Goal: Transaction & Acquisition: Purchase product/service

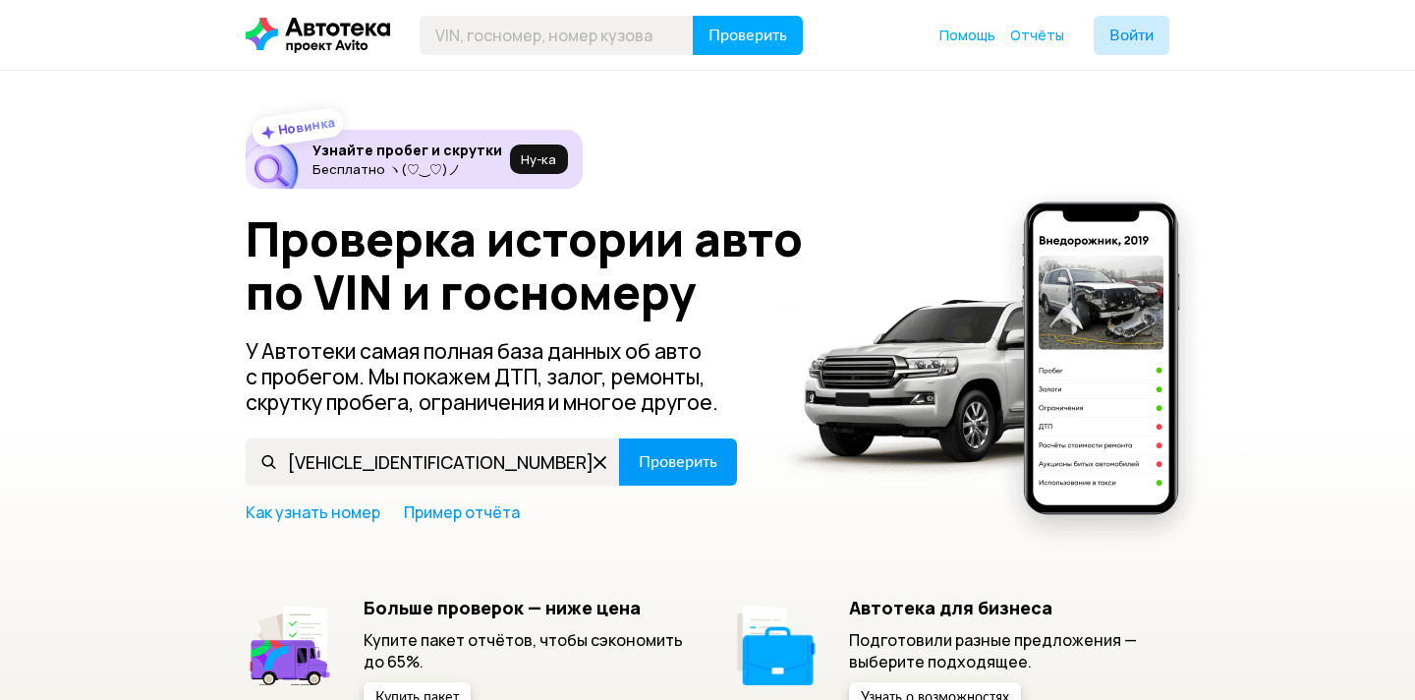
type input "[VEHICLE_IDENTIFICATION_NUMBER]"
click at [684, 473] on button "Проверить" at bounding box center [678, 461] width 118 height 47
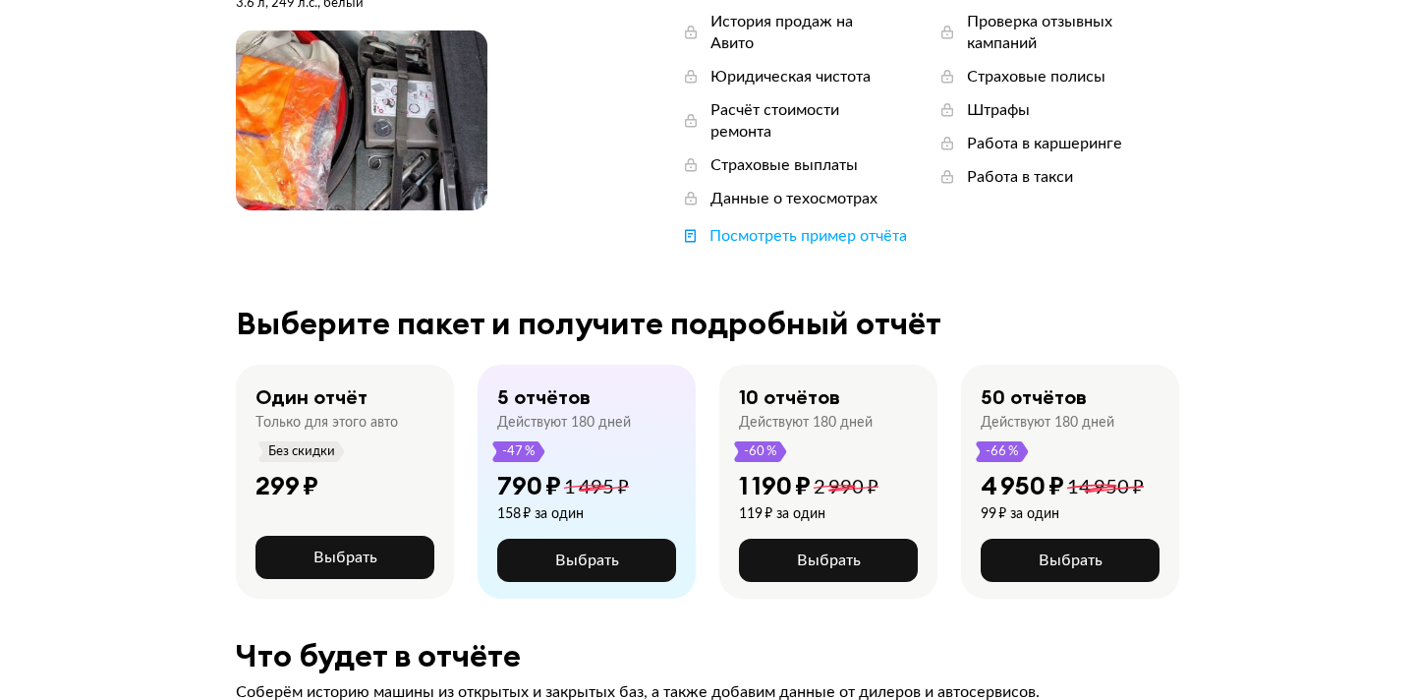
scroll to position [266, 0]
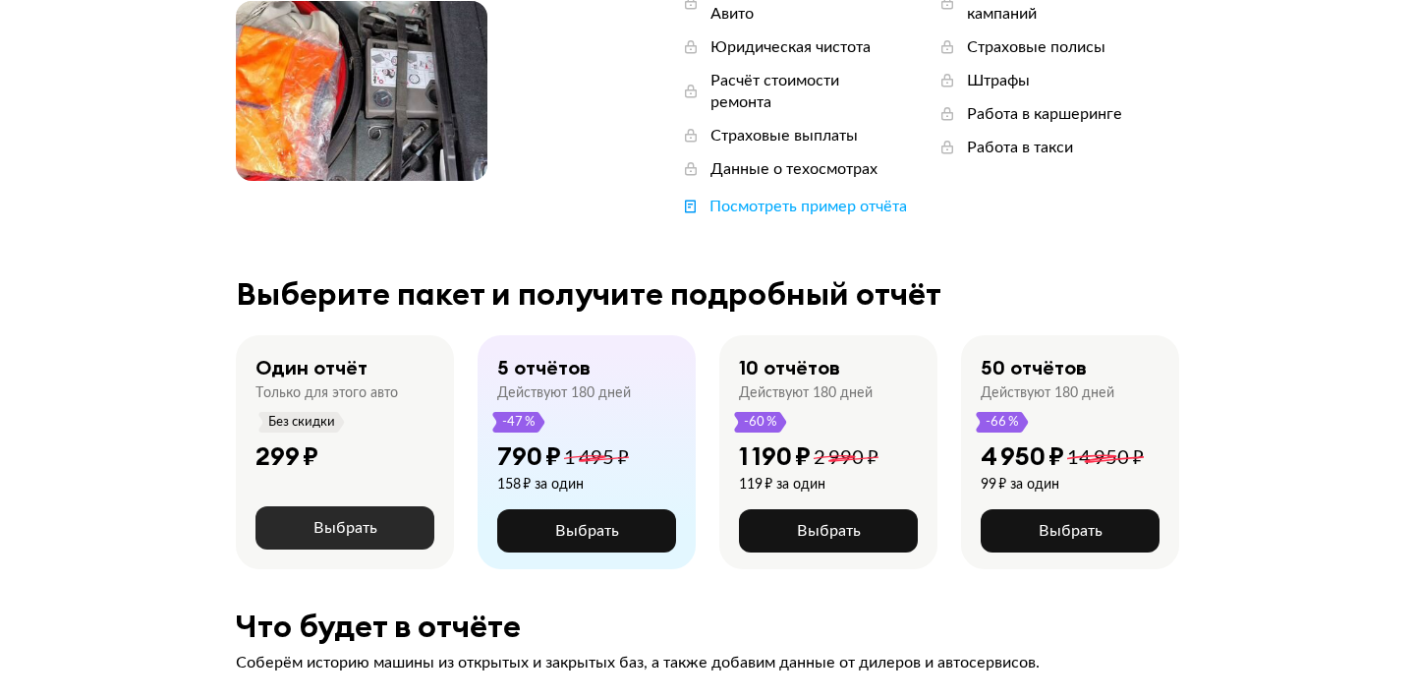
click at [383, 506] on button "Выбрать" at bounding box center [344, 527] width 179 height 43
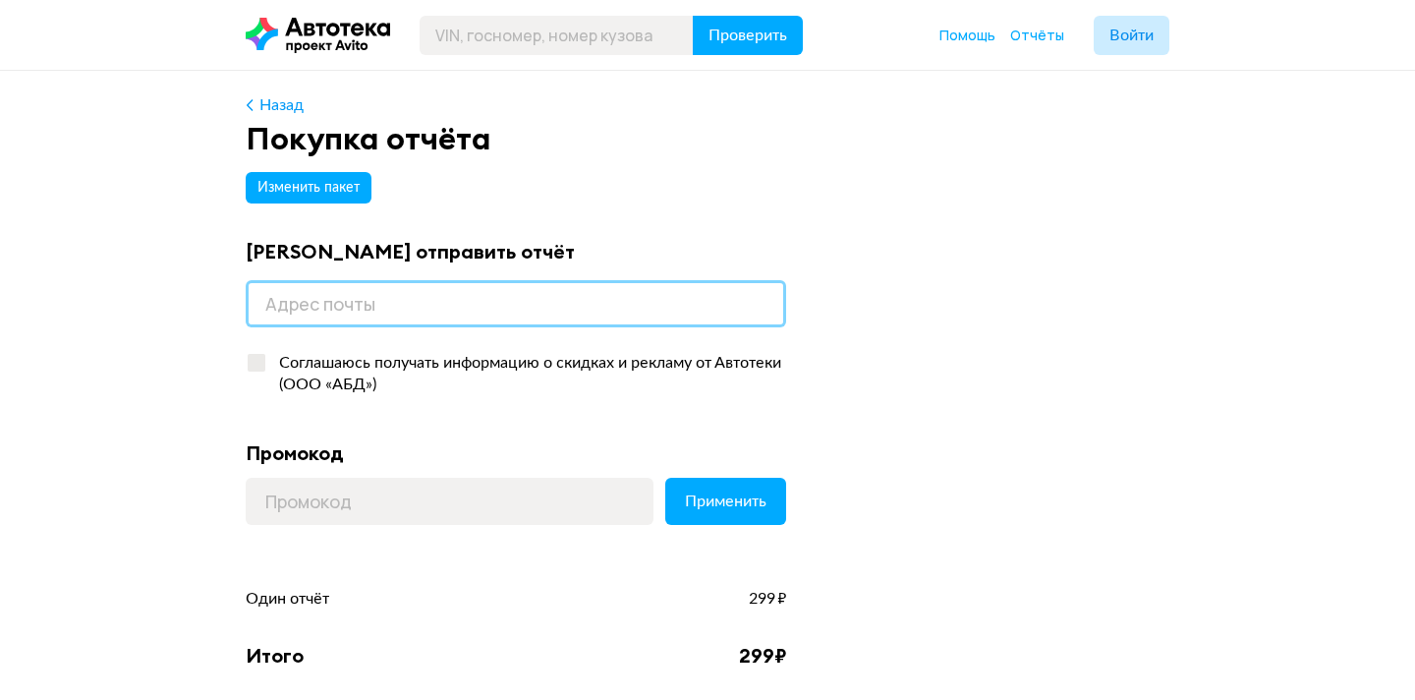
click at [503, 298] on input "email" at bounding box center [516, 303] width 540 height 47
type input "ы"
type input "m"
type input "s"
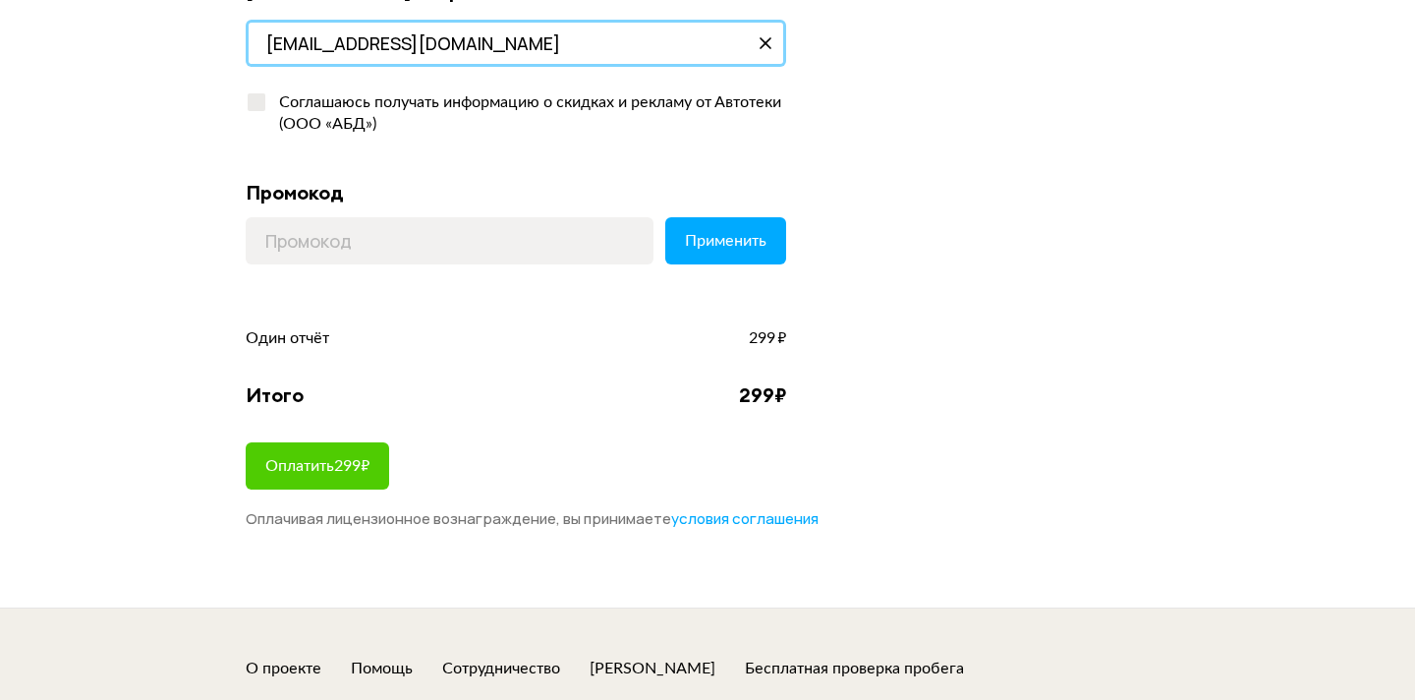
scroll to position [263, 0]
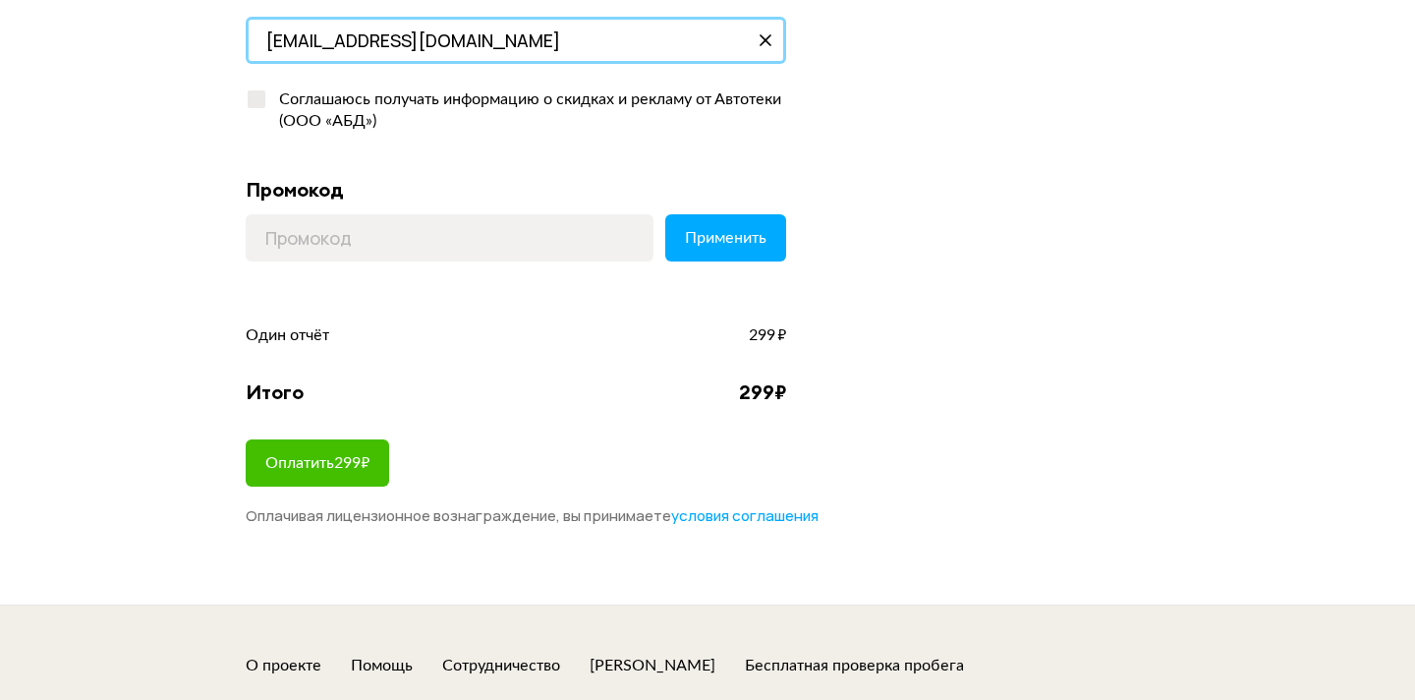
type input "[EMAIL_ADDRESS][DOMAIN_NAME]"
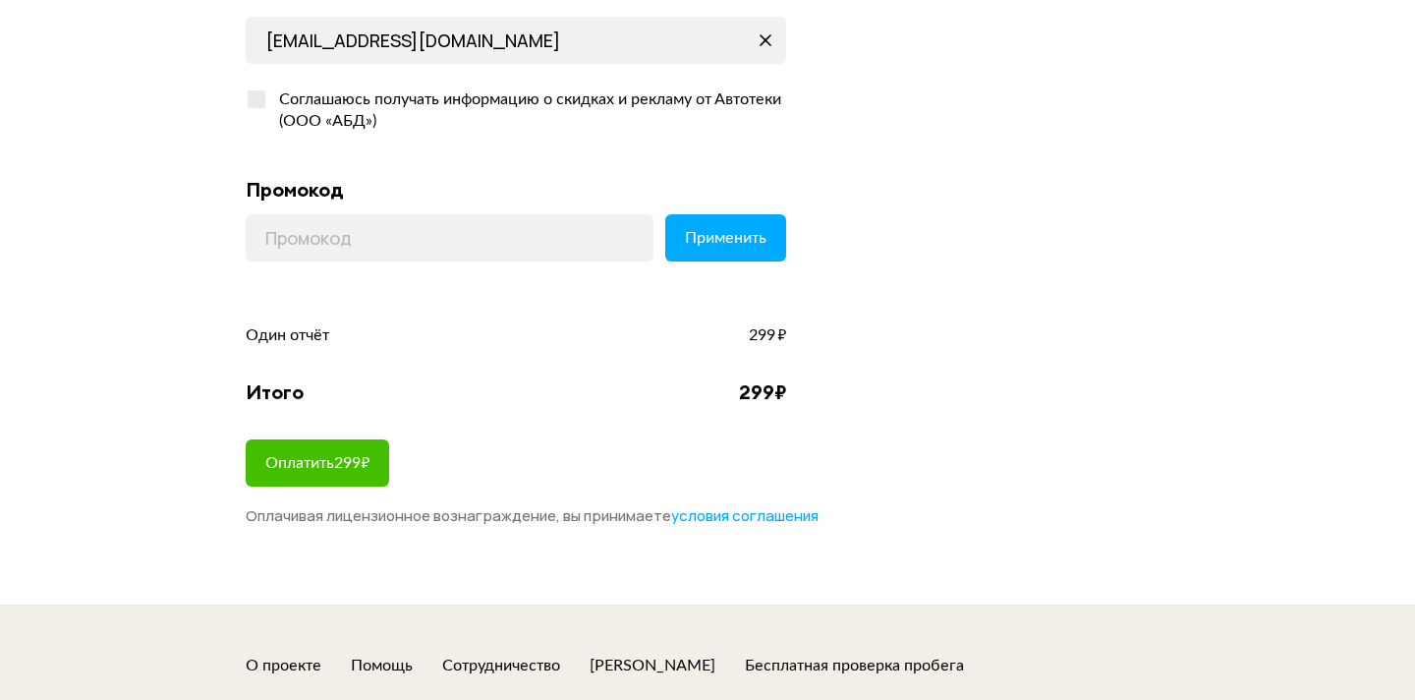
click at [358, 456] on span "Оплатить 299 ₽" at bounding box center [317, 463] width 104 height 16
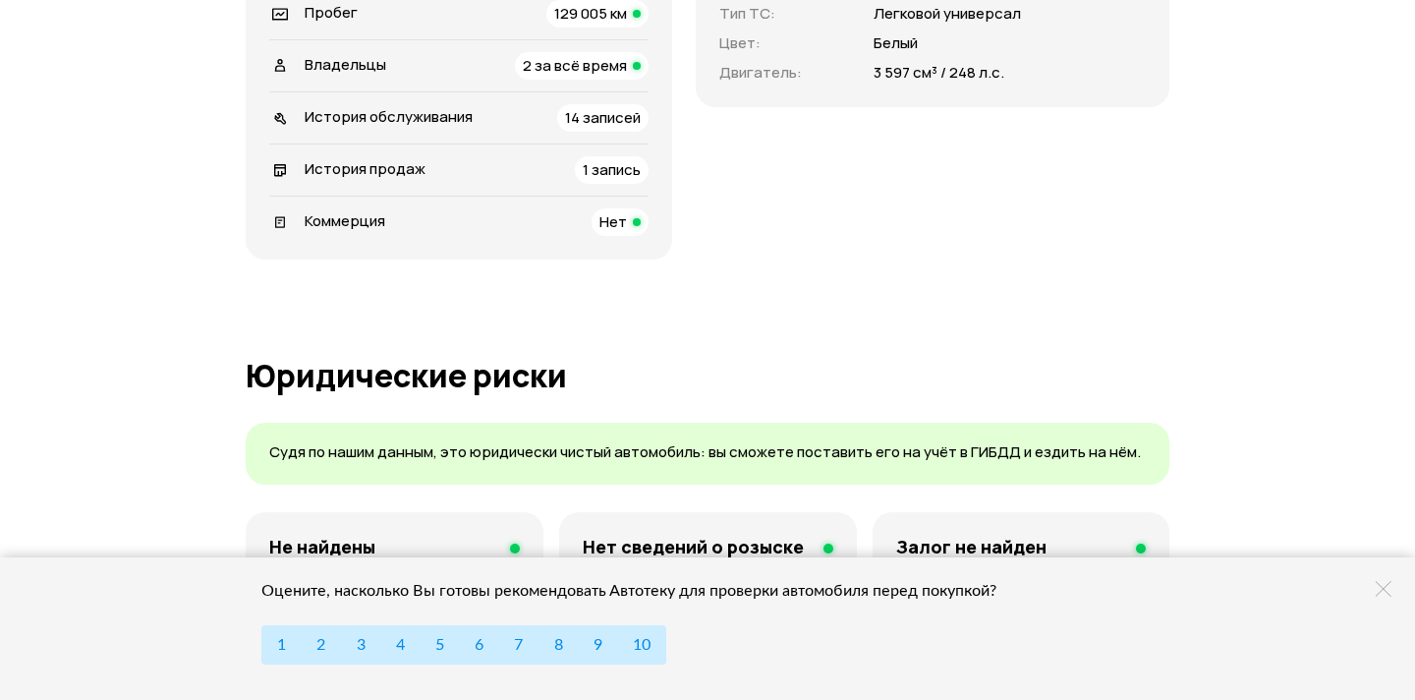
scroll to position [911, 0]
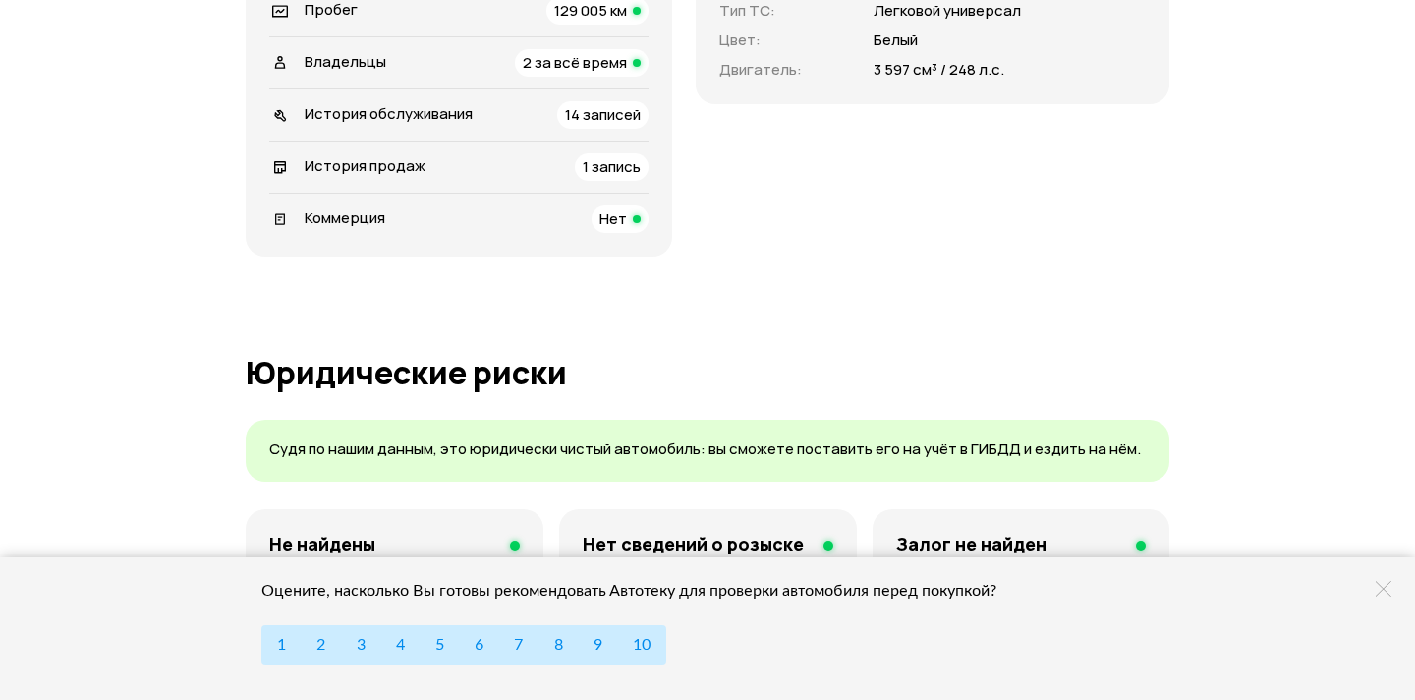
click at [623, 64] on span "2 за всё время" at bounding box center [575, 62] width 104 height 21
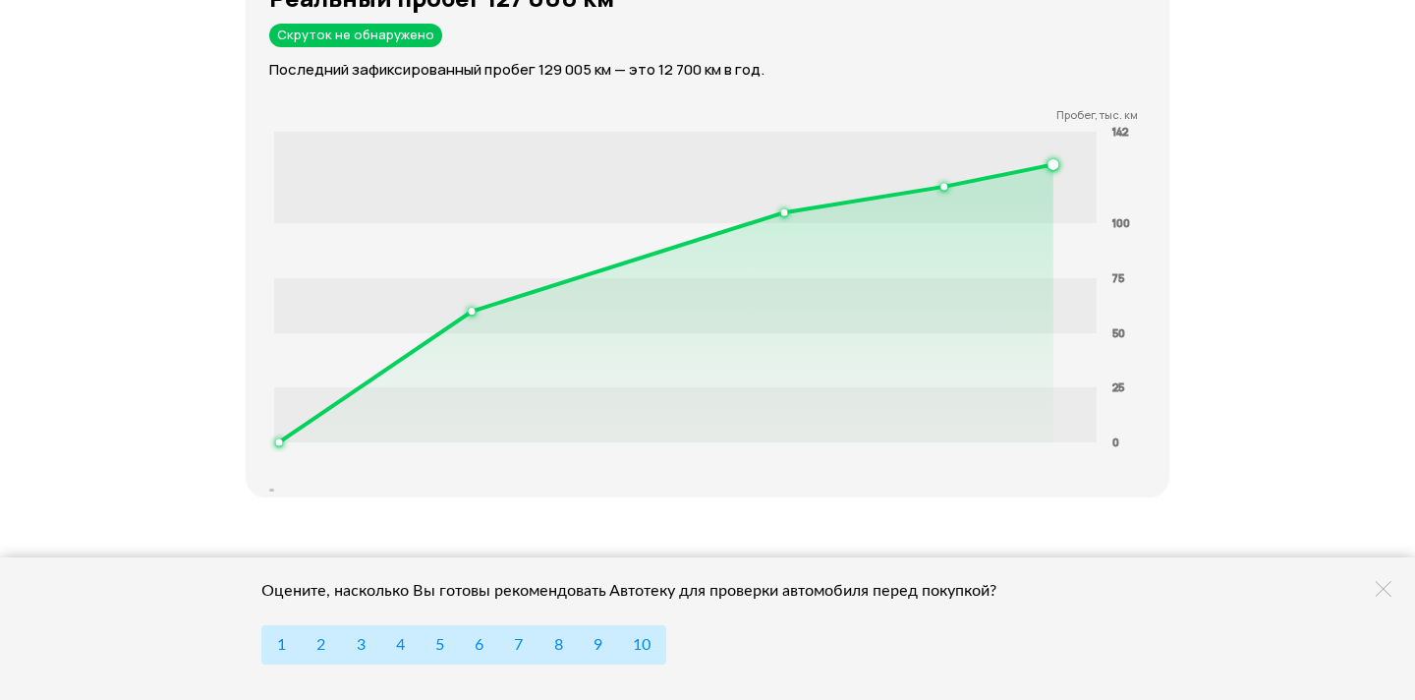
scroll to position [3078, 0]
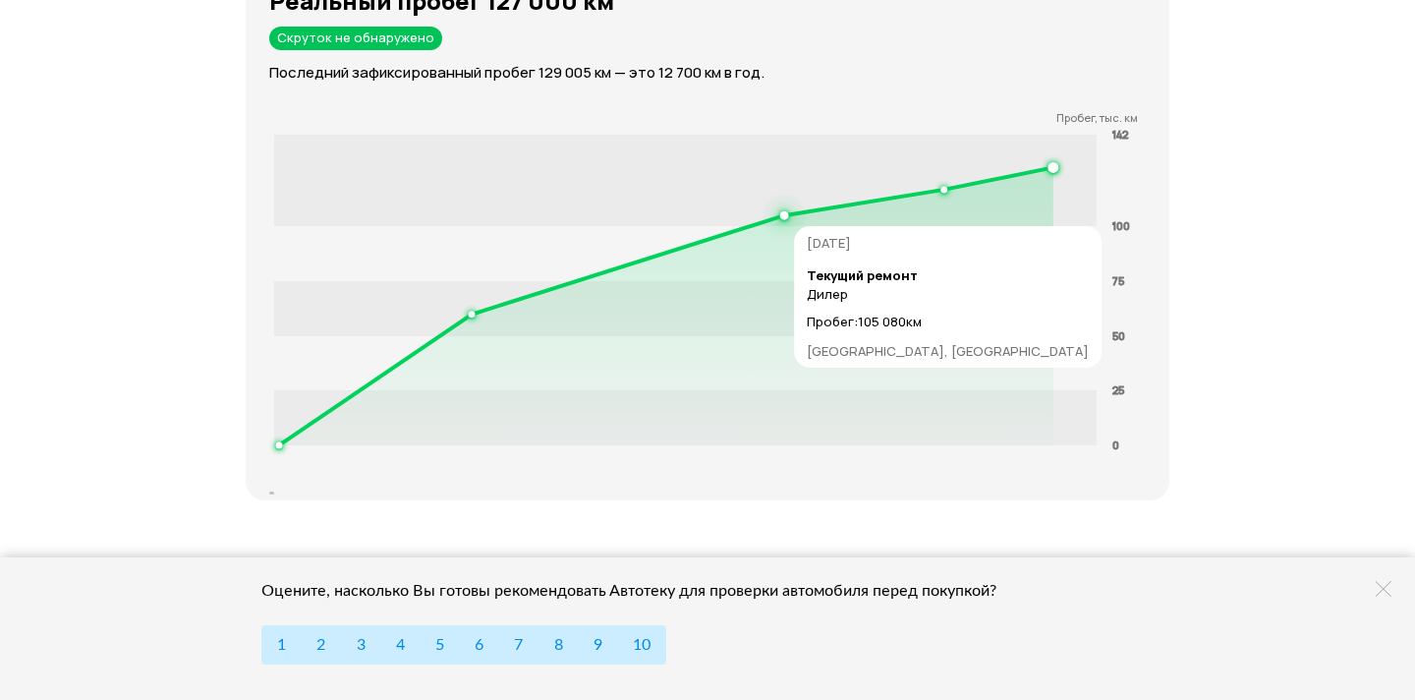
click at [784, 212] on circle at bounding box center [784, 215] width 7 height 7
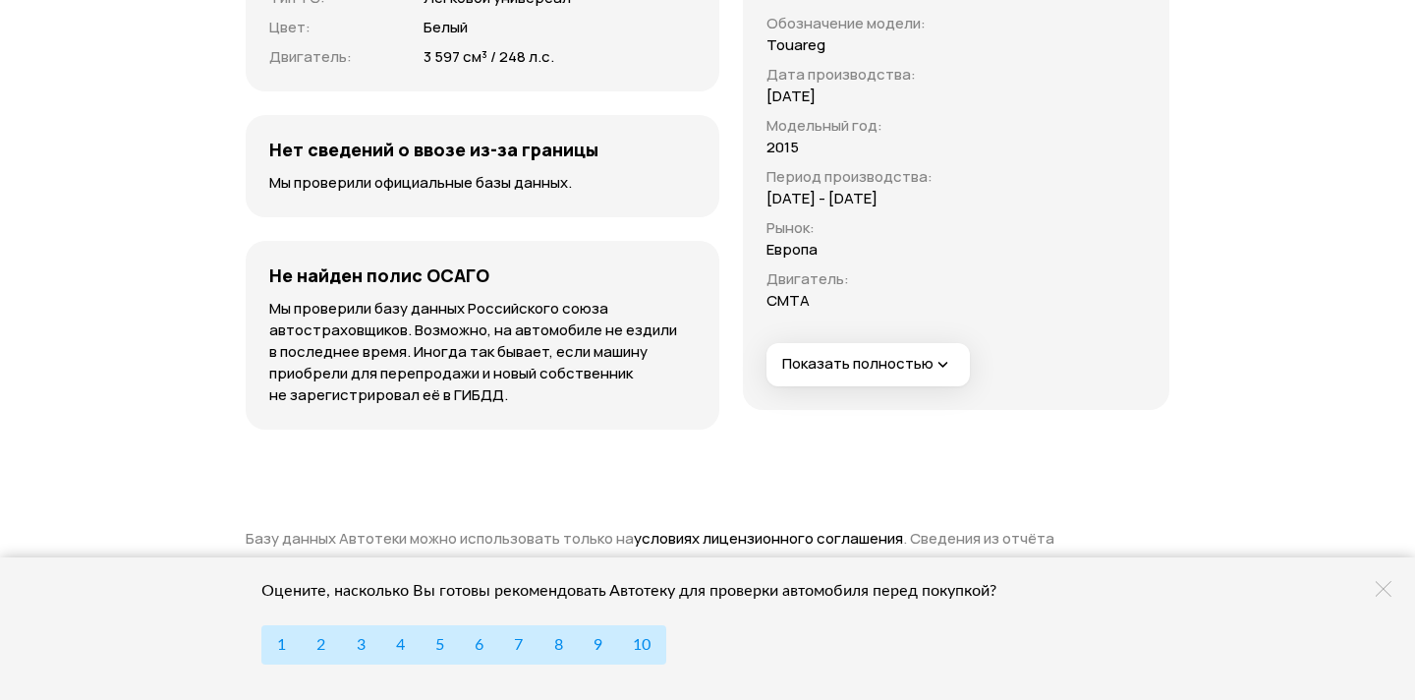
scroll to position [6276, 0]
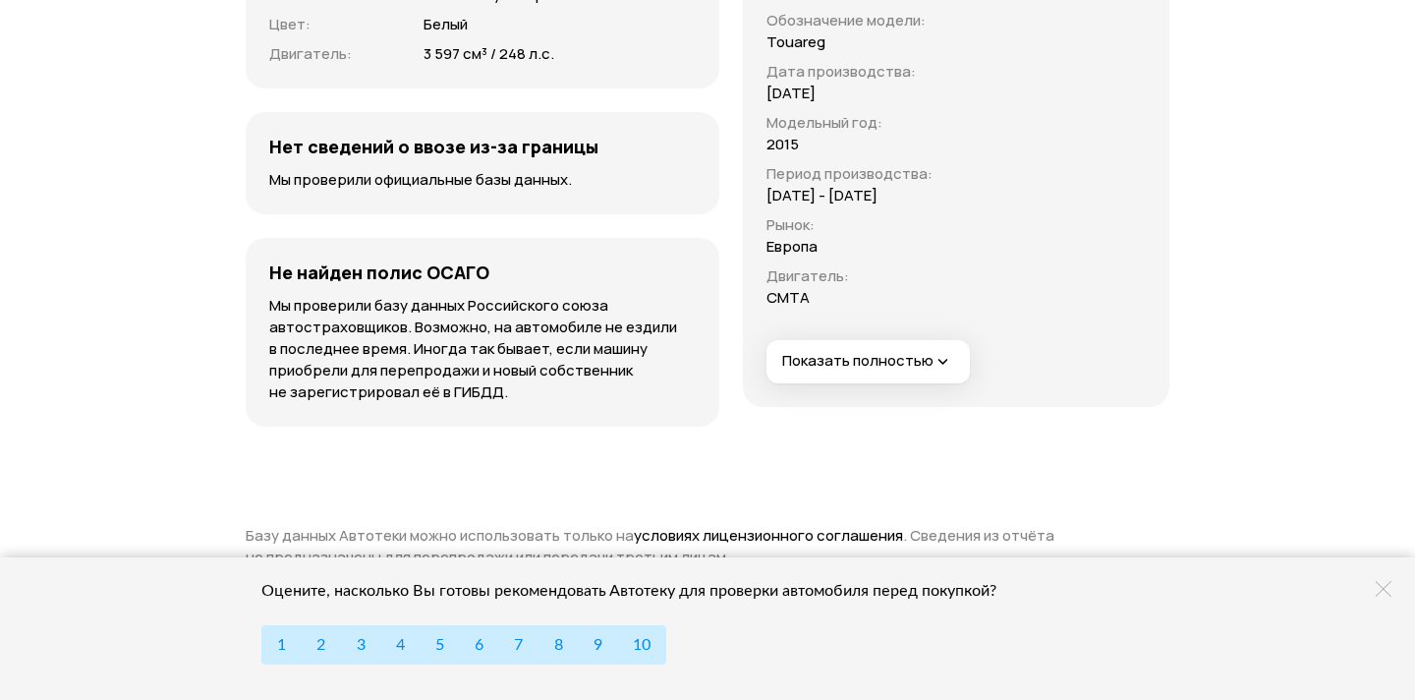
click at [833, 351] on span "Показать полностью" at bounding box center [867, 361] width 171 height 21
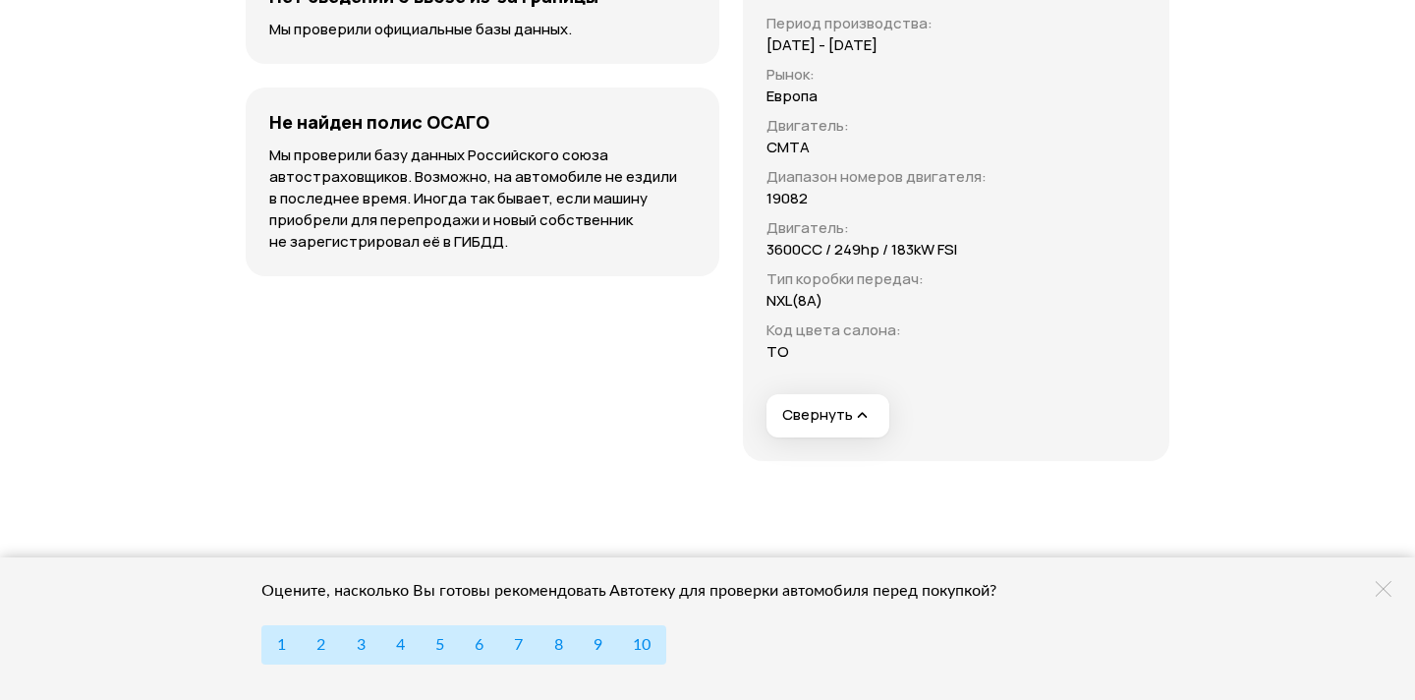
scroll to position [6431, 0]
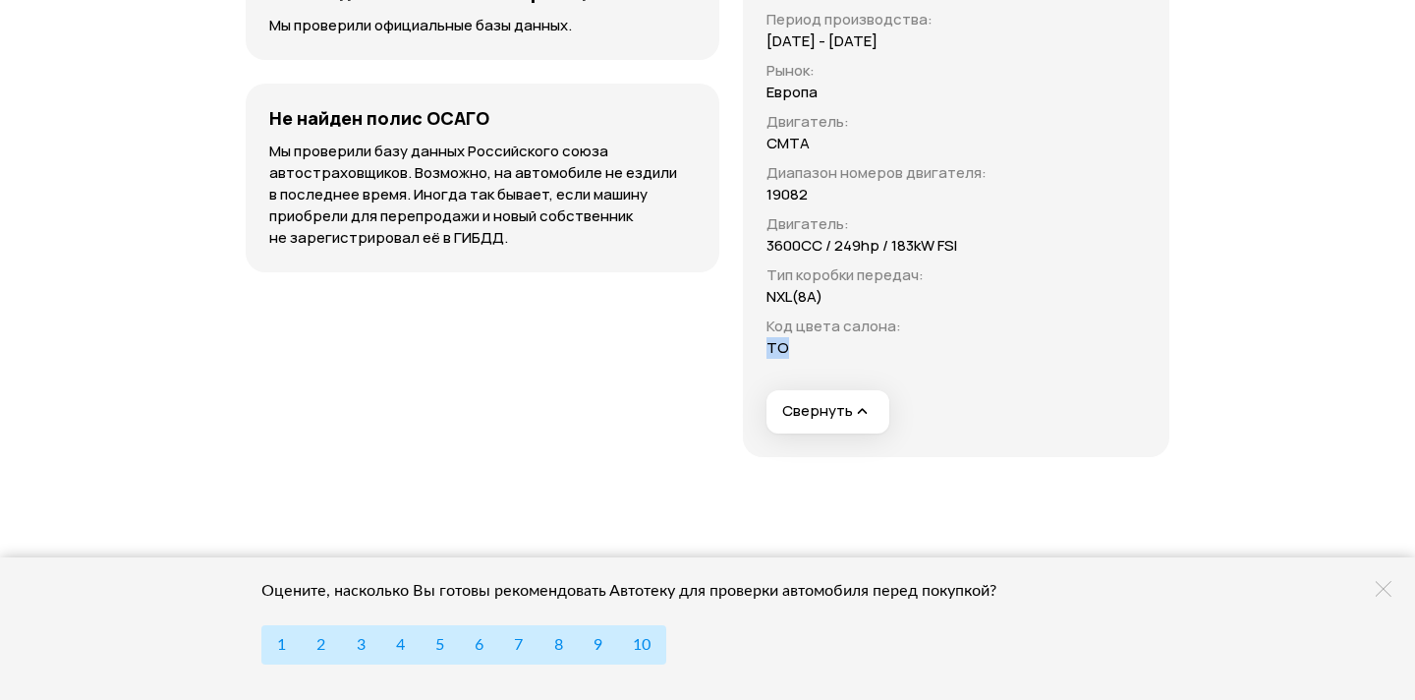
drag, startPoint x: 761, startPoint y: 342, endPoint x: 742, endPoint y: 342, distance: 19.7
click at [762, 342] on div "Обозначение модели : Touareg Дата производства : 14.04.2015 Модельный год : 201…" at bounding box center [876, 99] width 228 height 519
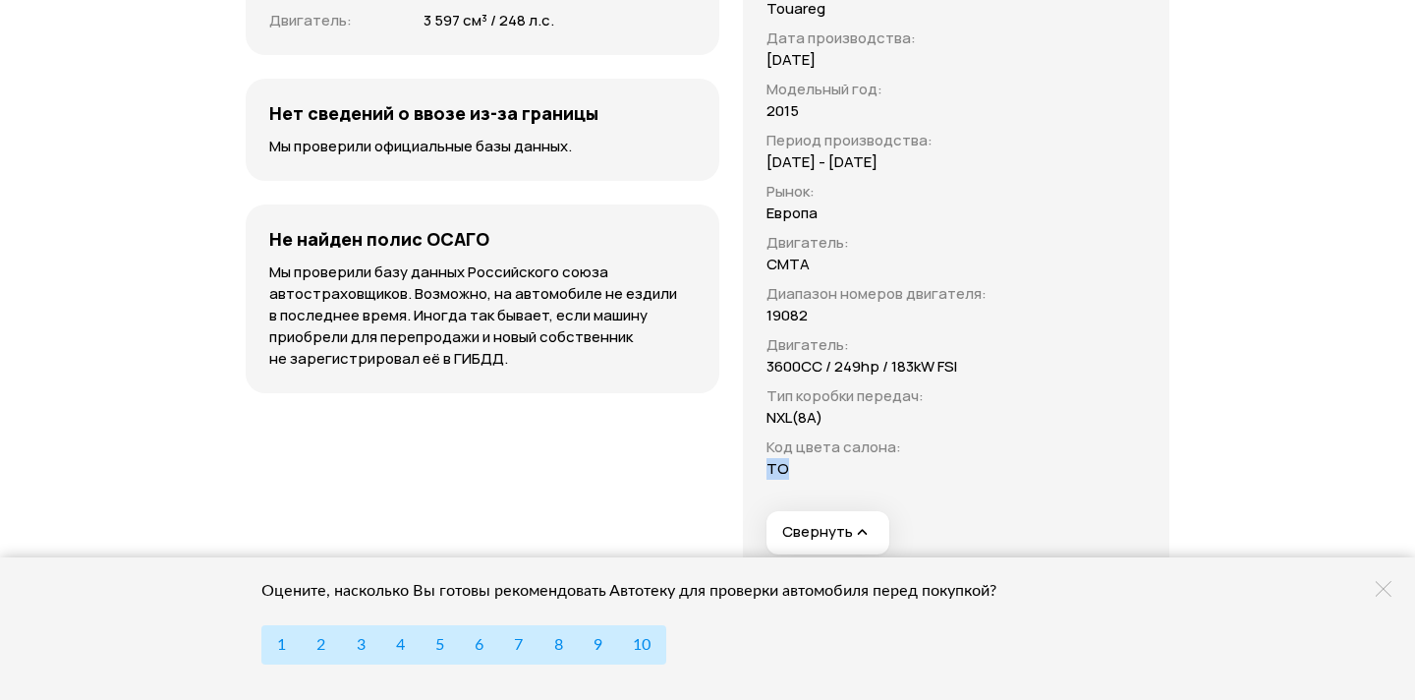
scroll to position [6311, 0]
copy p "TO"
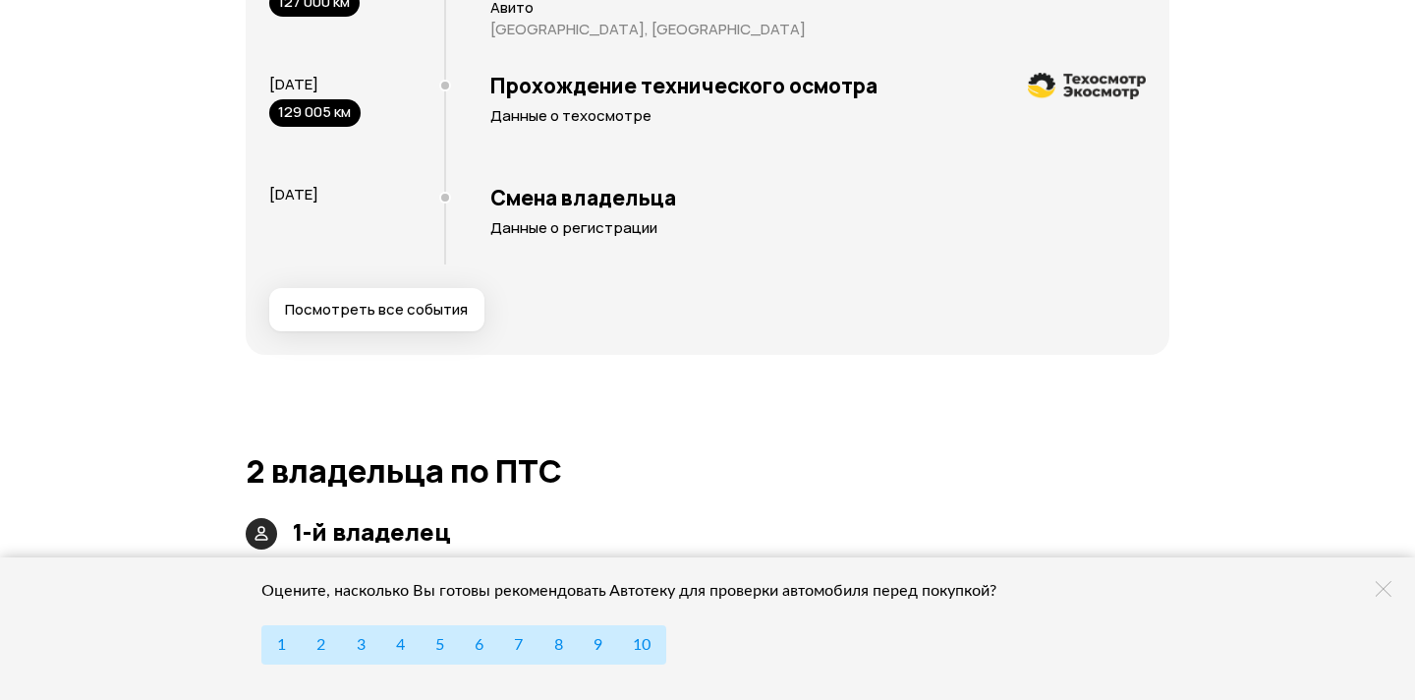
scroll to position [3930, 0]
click at [443, 300] on span "Посмотреть все события" at bounding box center [376, 310] width 183 height 20
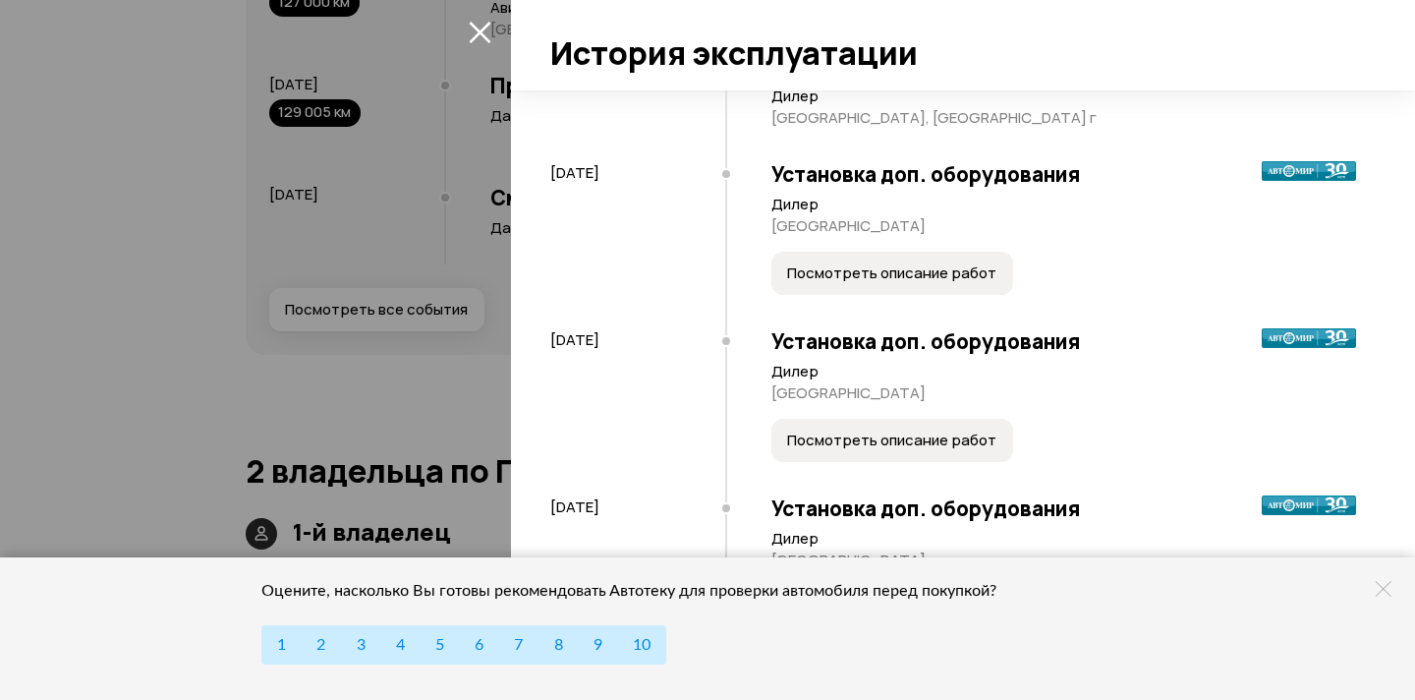
scroll to position [121, 0]
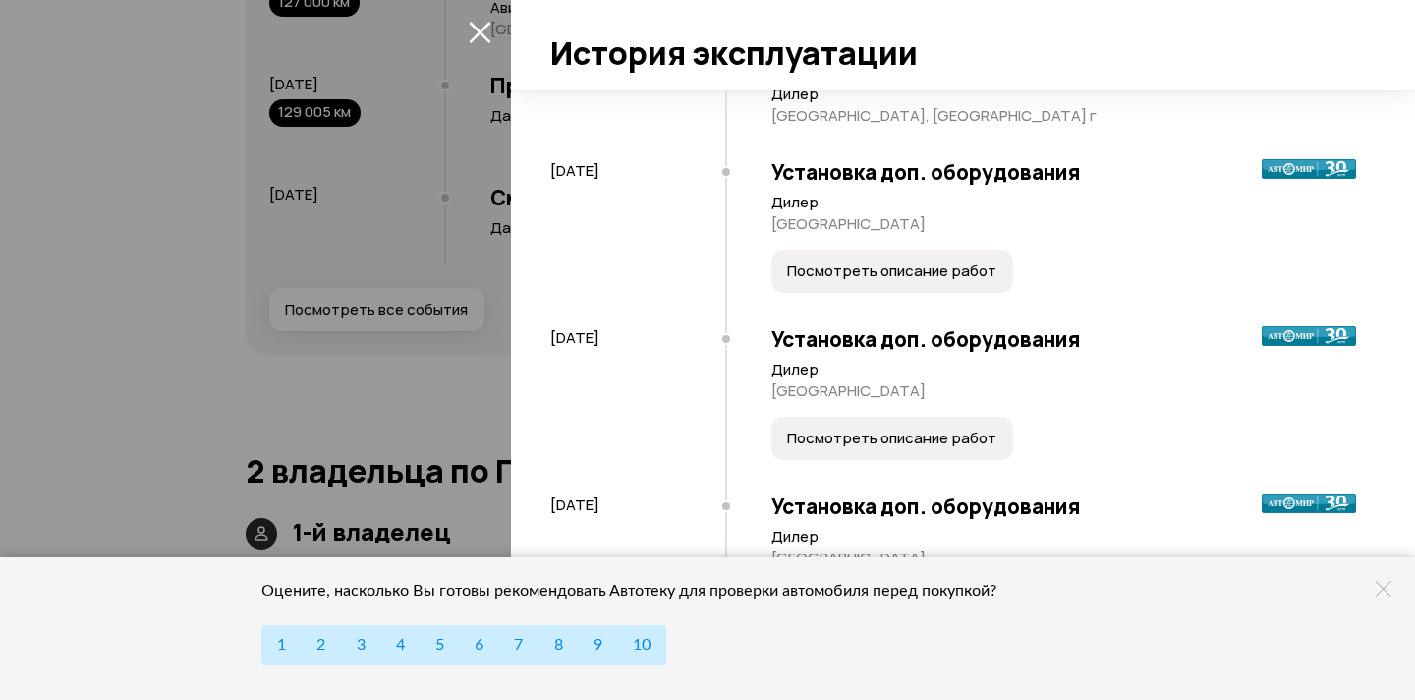
click at [844, 276] on span "Посмотреть описание работ" at bounding box center [891, 271] width 209 height 20
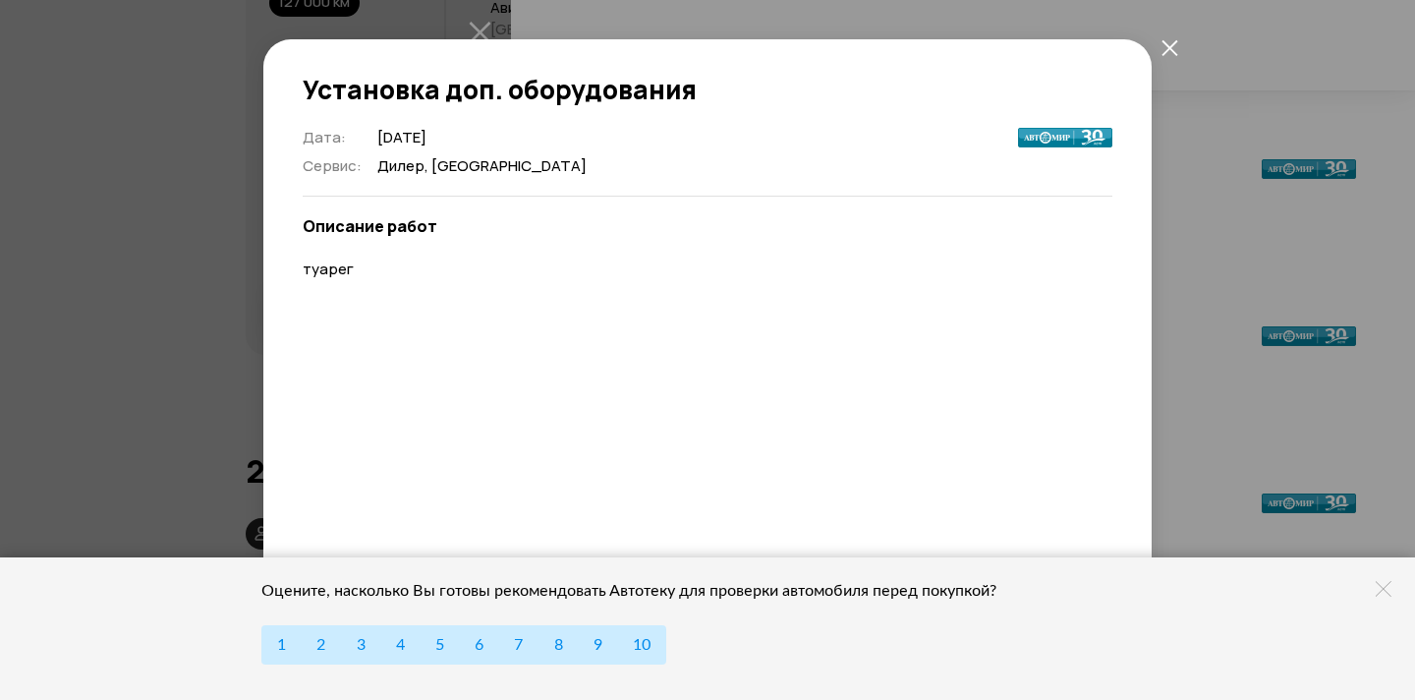
scroll to position [0, 0]
click at [1170, 52] on icon "закрыть" at bounding box center [1169, 47] width 17 height 17
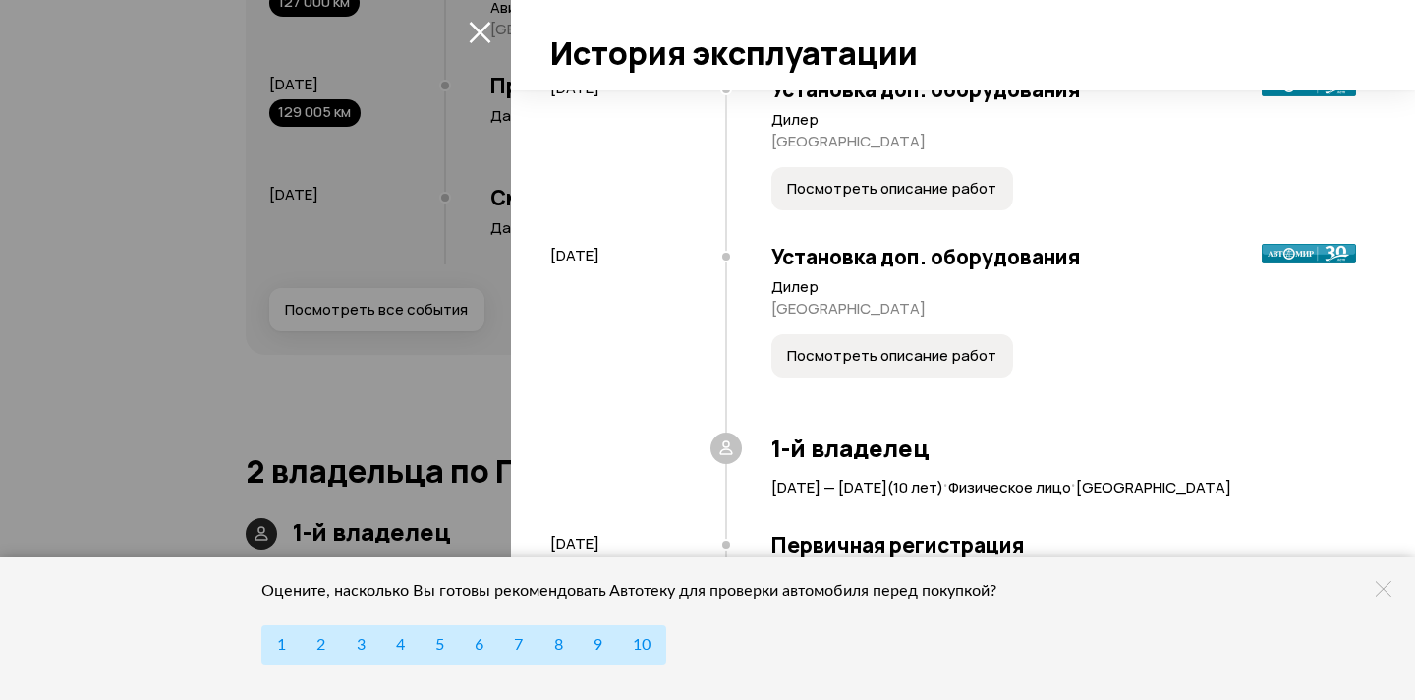
scroll to position [661, 0]
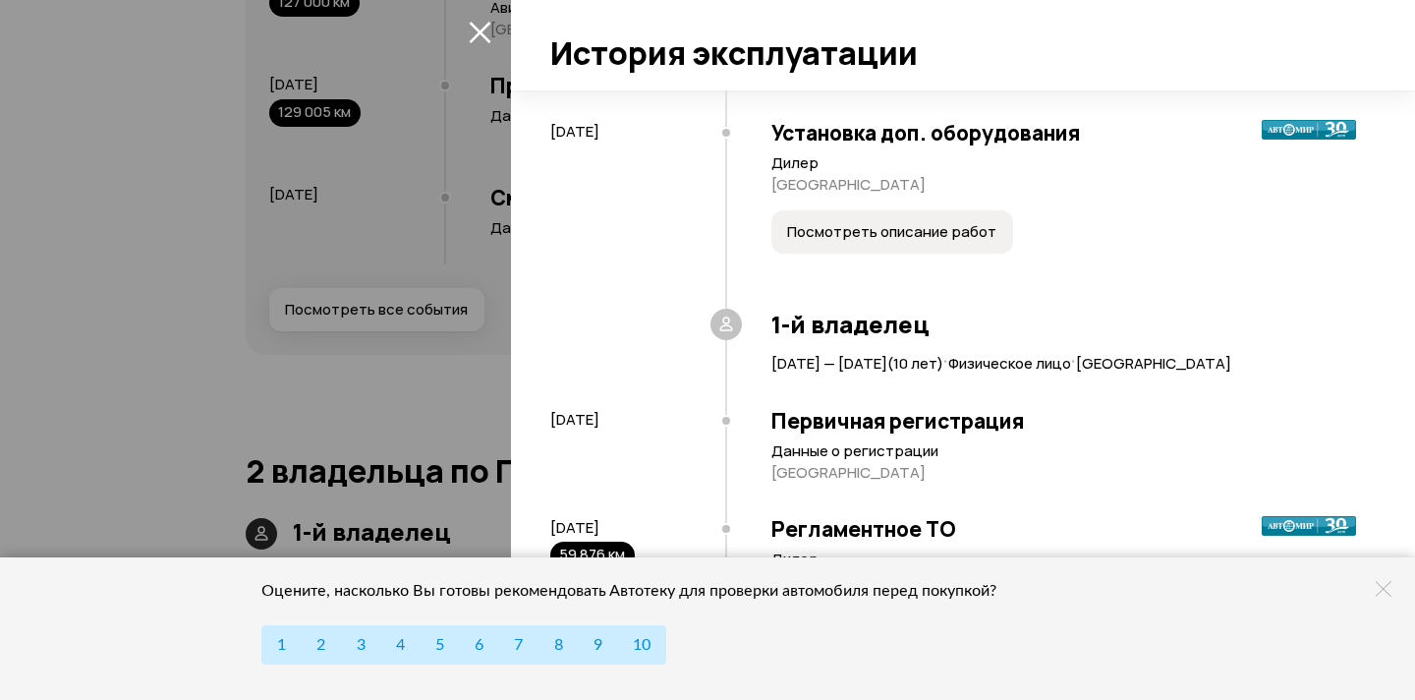
click at [918, 237] on span "Посмотреть описание работ" at bounding box center [891, 232] width 209 height 20
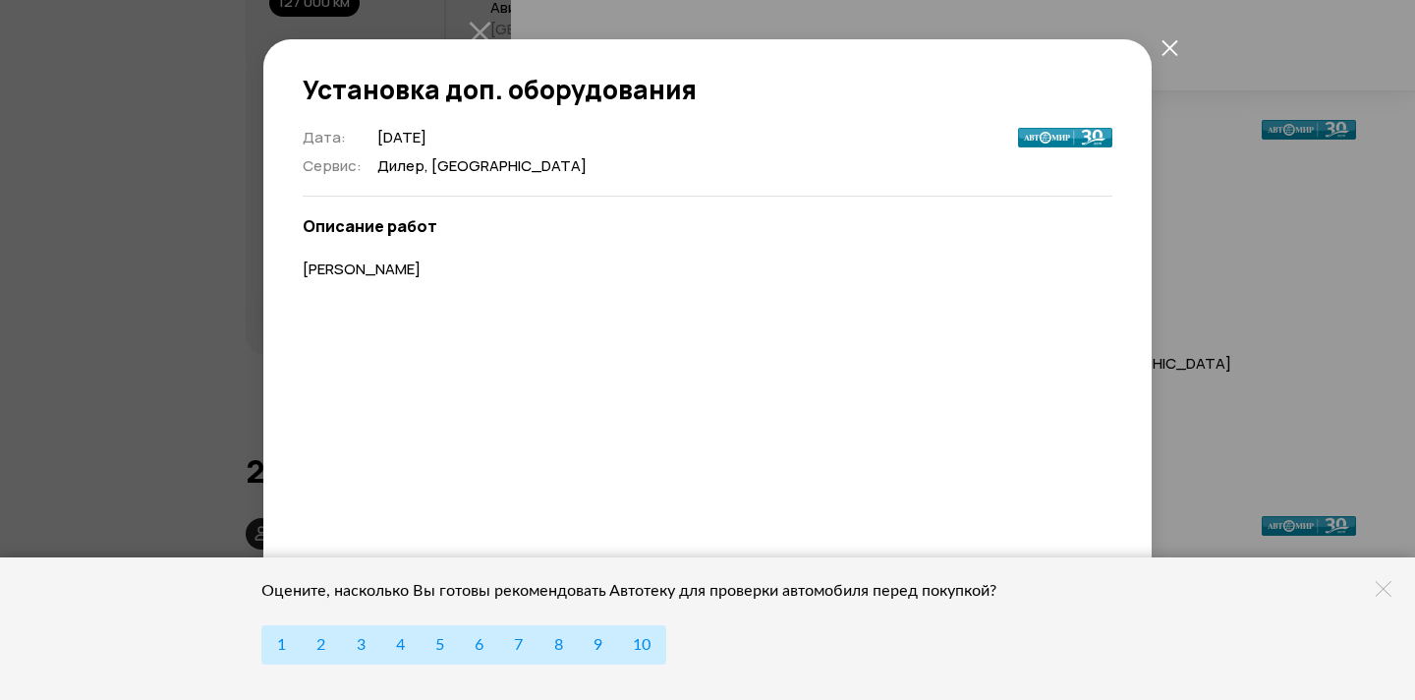
click at [1164, 49] on icon "закрыть" at bounding box center [1169, 47] width 17 height 17
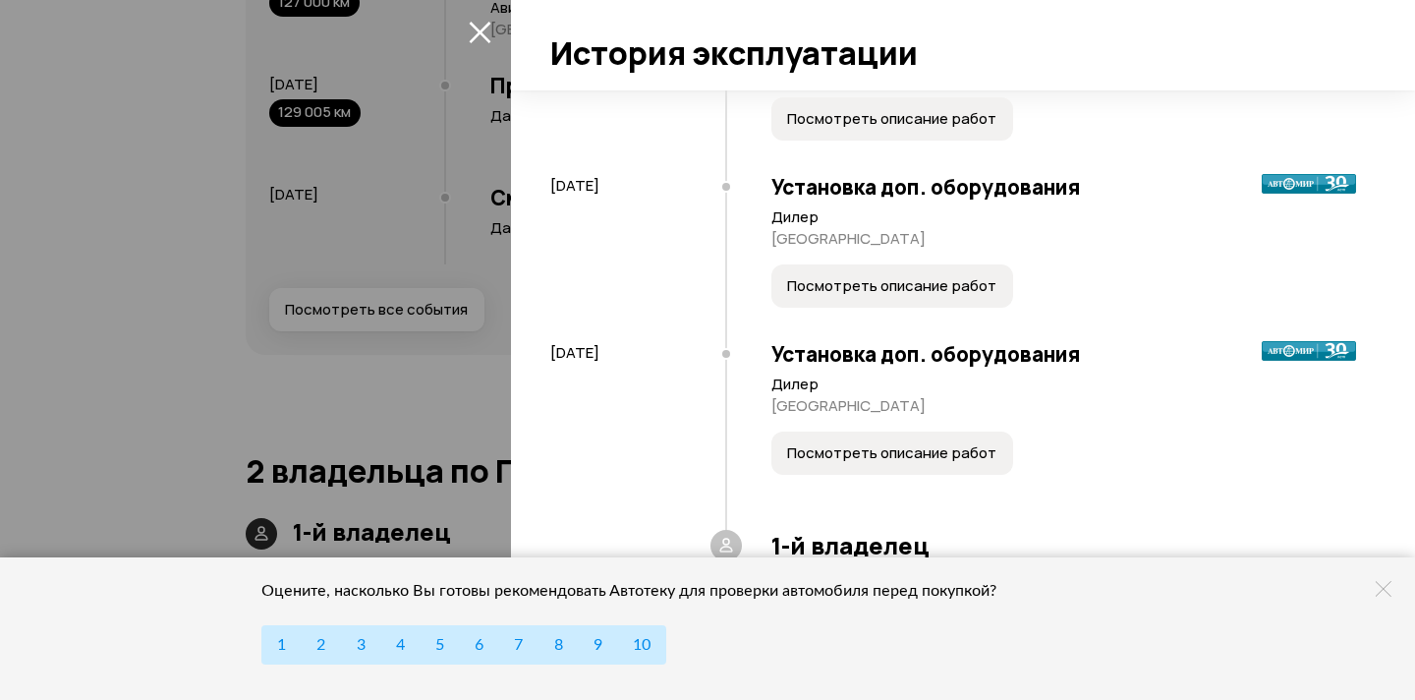
scroll to position [443, 0]
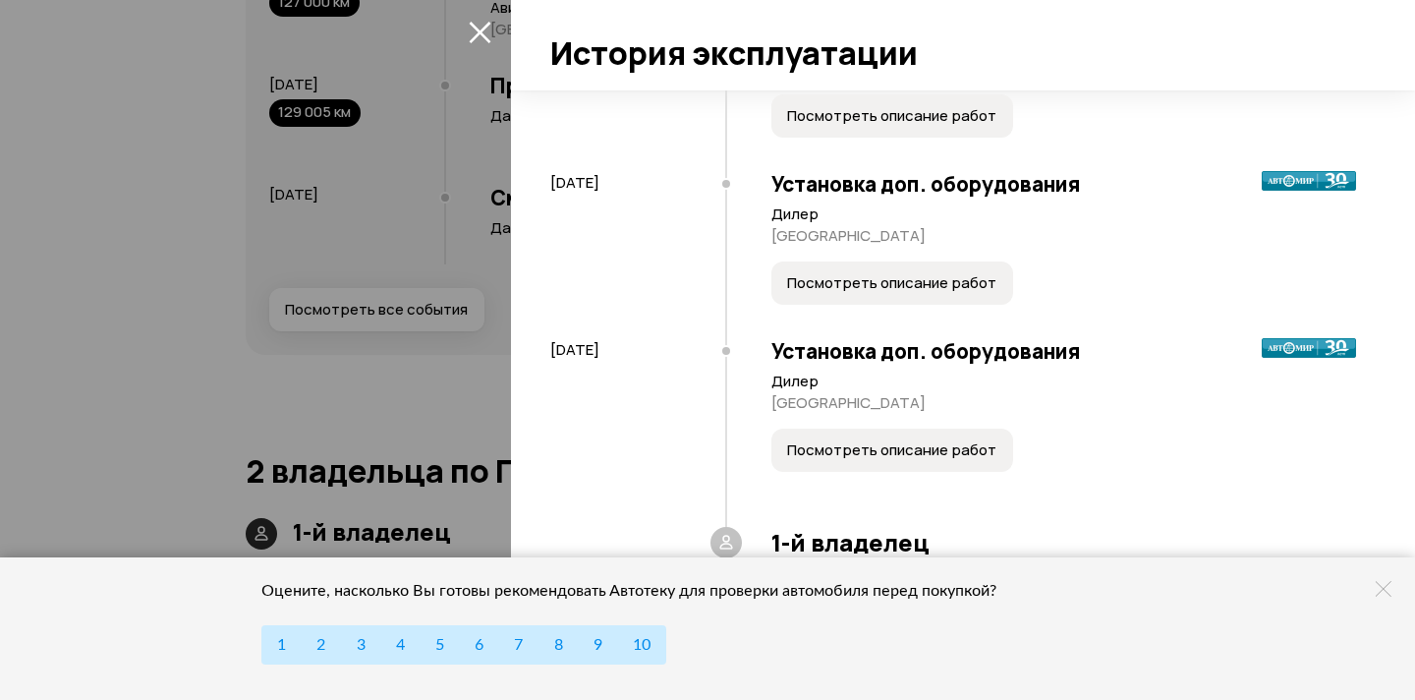
click at [931, 299] on button "Посмотреть описание работ" at bounding box center [892, 282] width 242 height 43
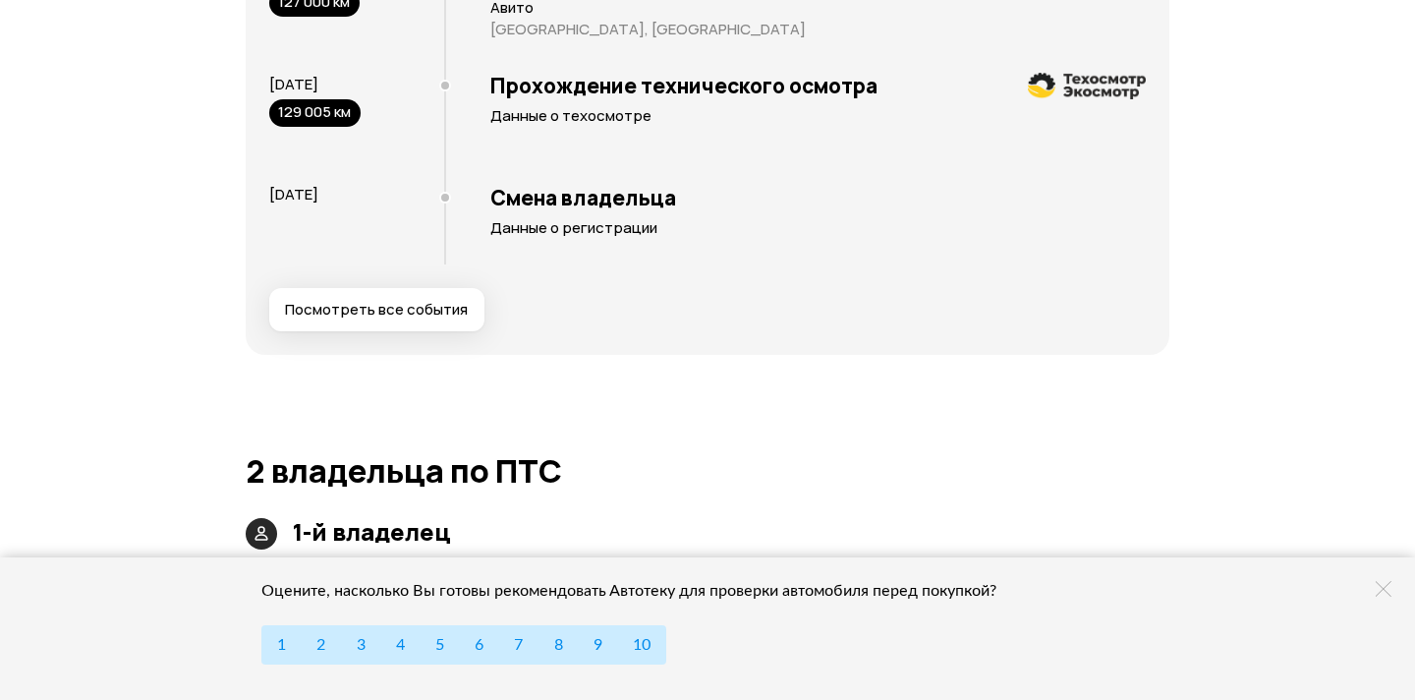
click at [478, 302] on button "Посмотреть все события" at bounding box center [376, 309] width 215 height 43
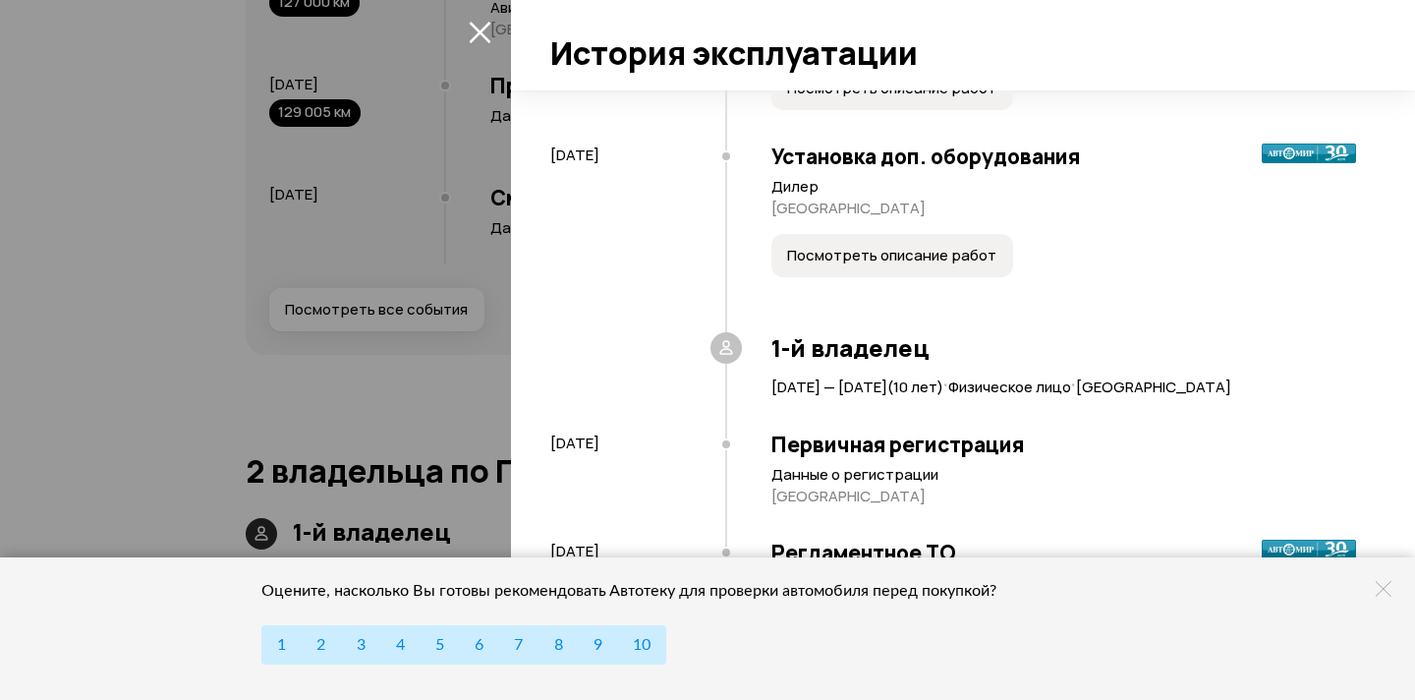
scroll to position [642, 0]
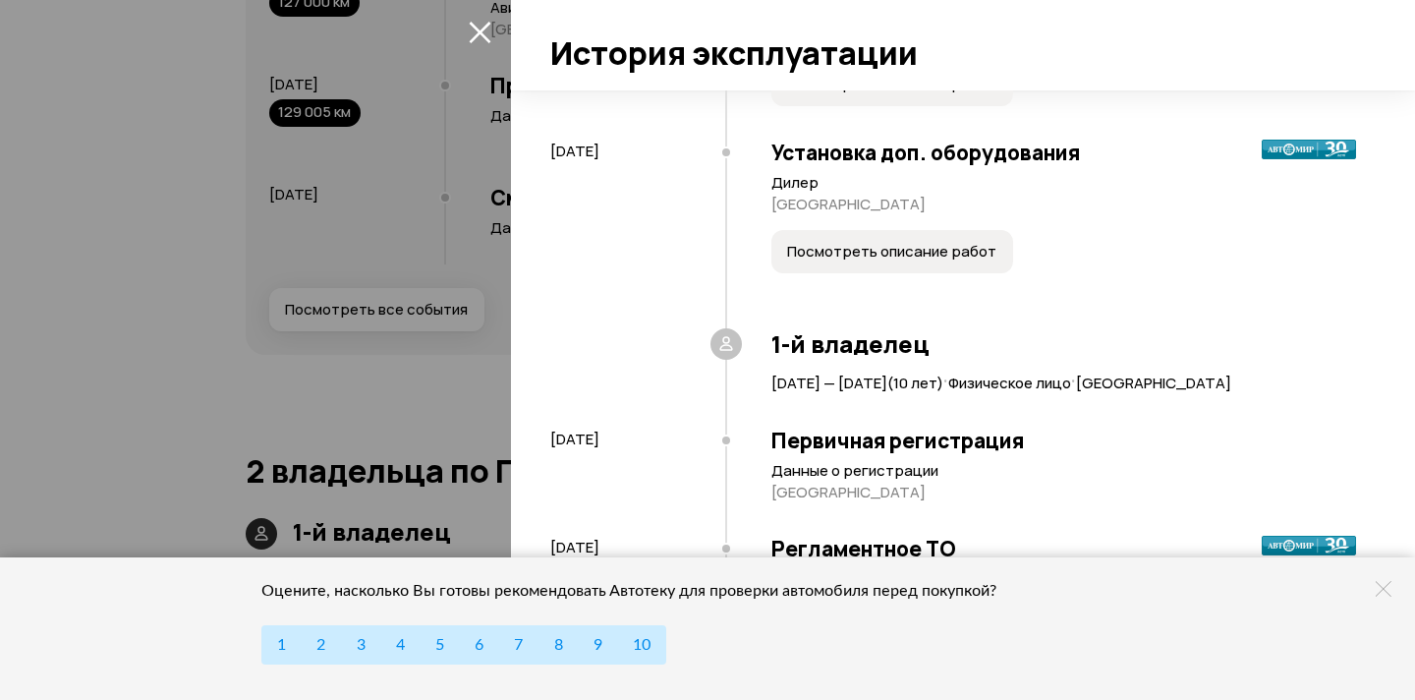
click at [852, 246] on span "Посмотреть описание работ" at bounding box center [891, 252] width 209 height 20
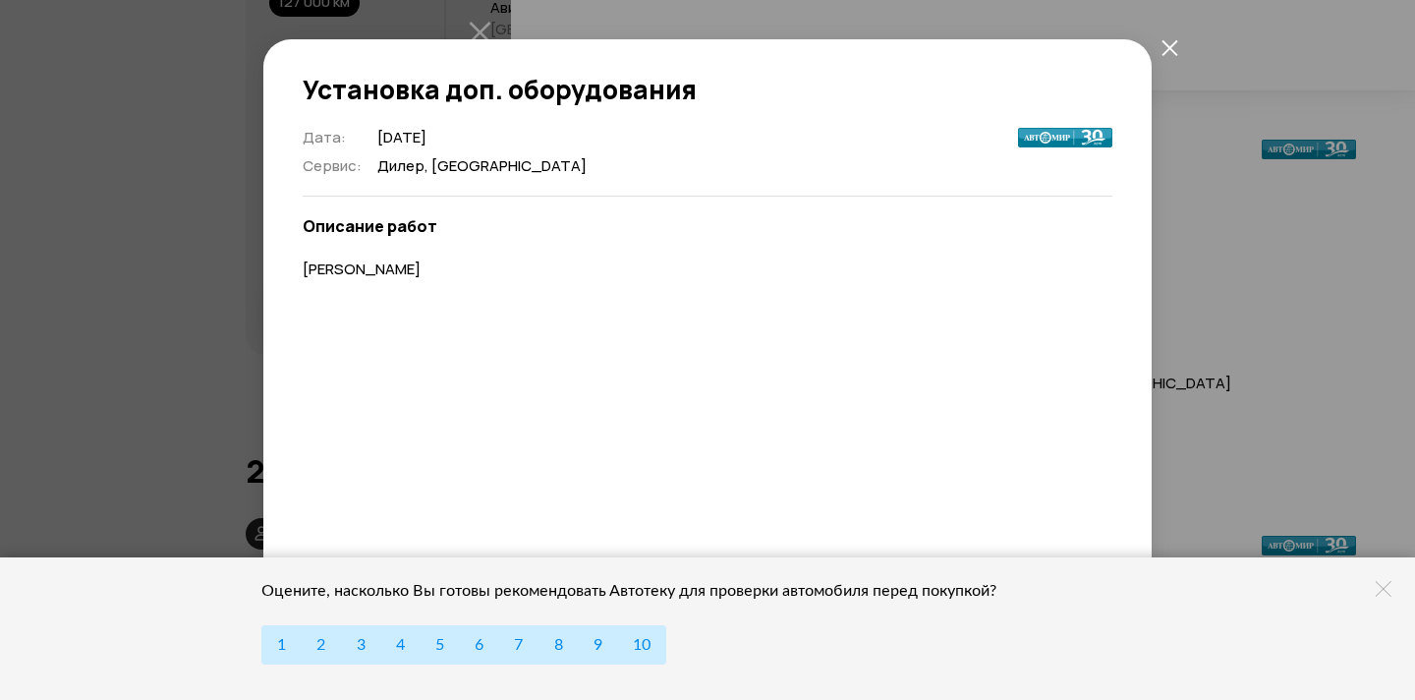
click at [1206, 149] on div "Установка доп. оборудования Дата : 2 сентября 2015 Сервис : Дилер, Новосибирска…" at bounding box center [707, 350] width 1415 height 700
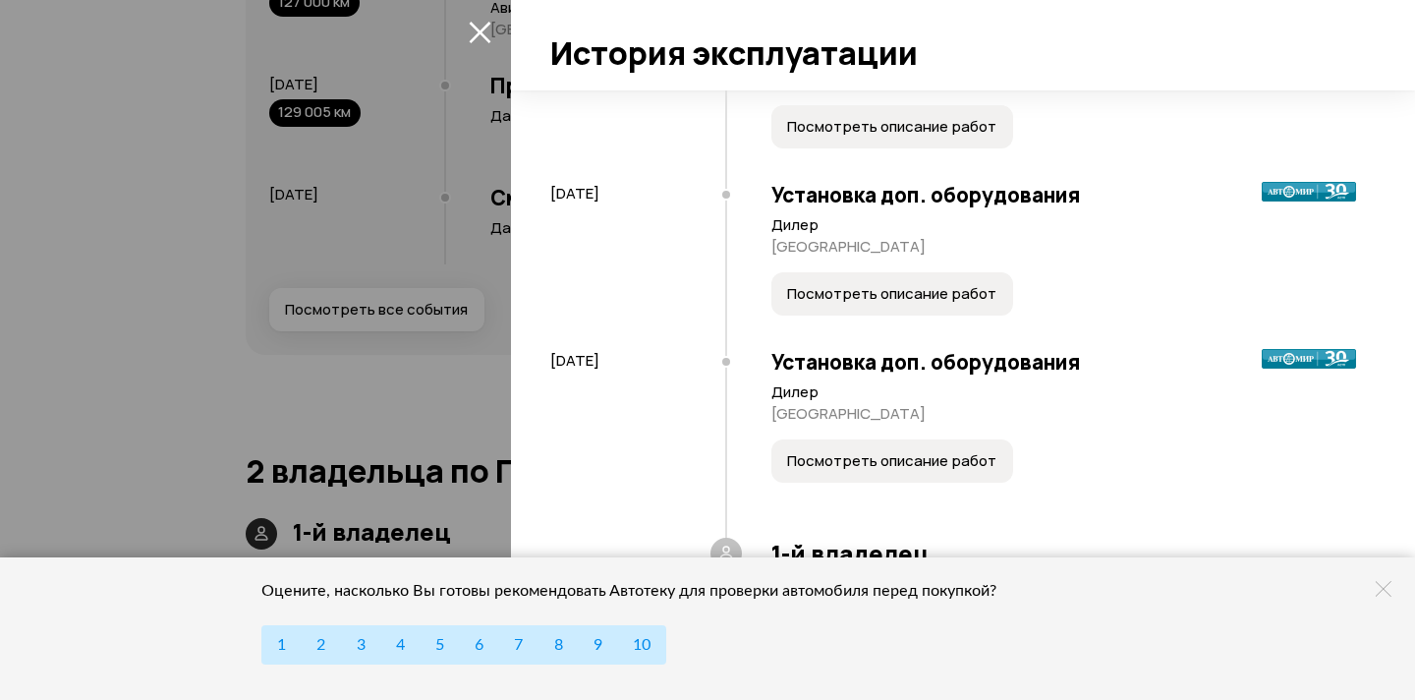
scroll to position [404, 0]
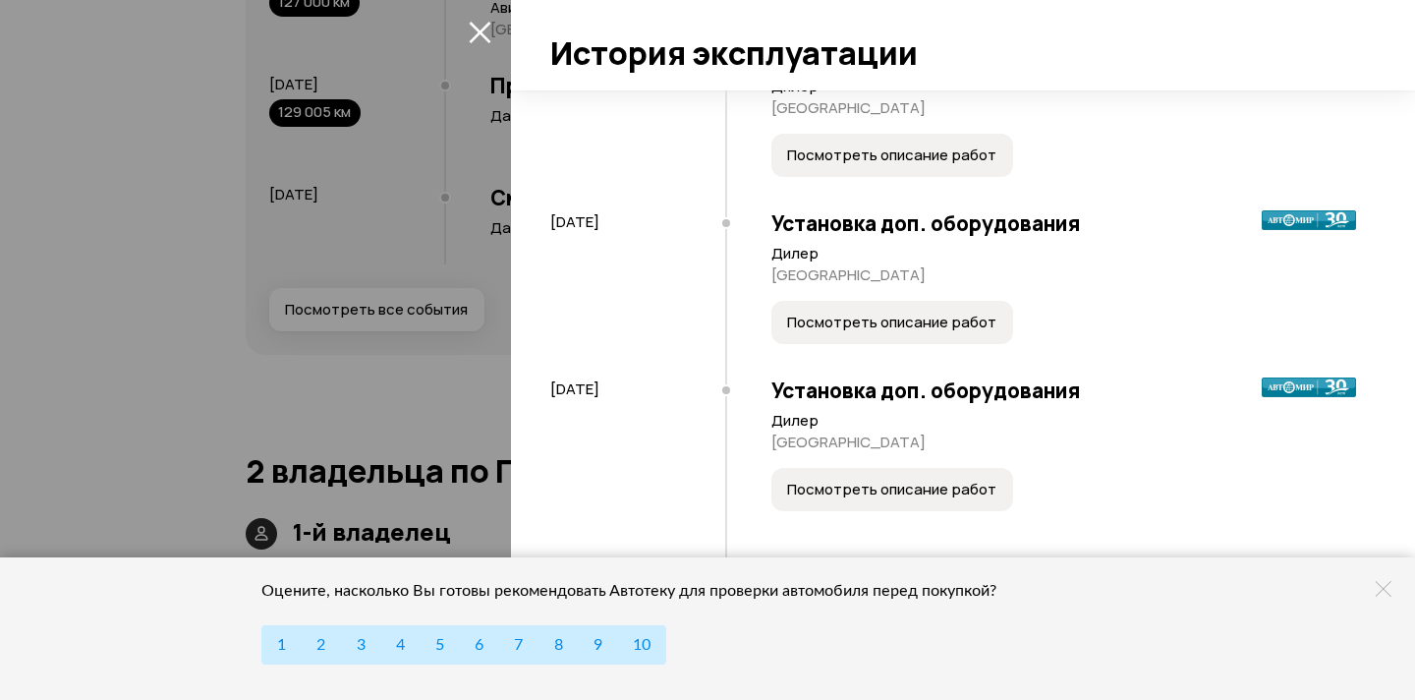
click at [921, 150] on span "Посмотреть описание работ" at bounding box center [891, 155] width 209 height 20
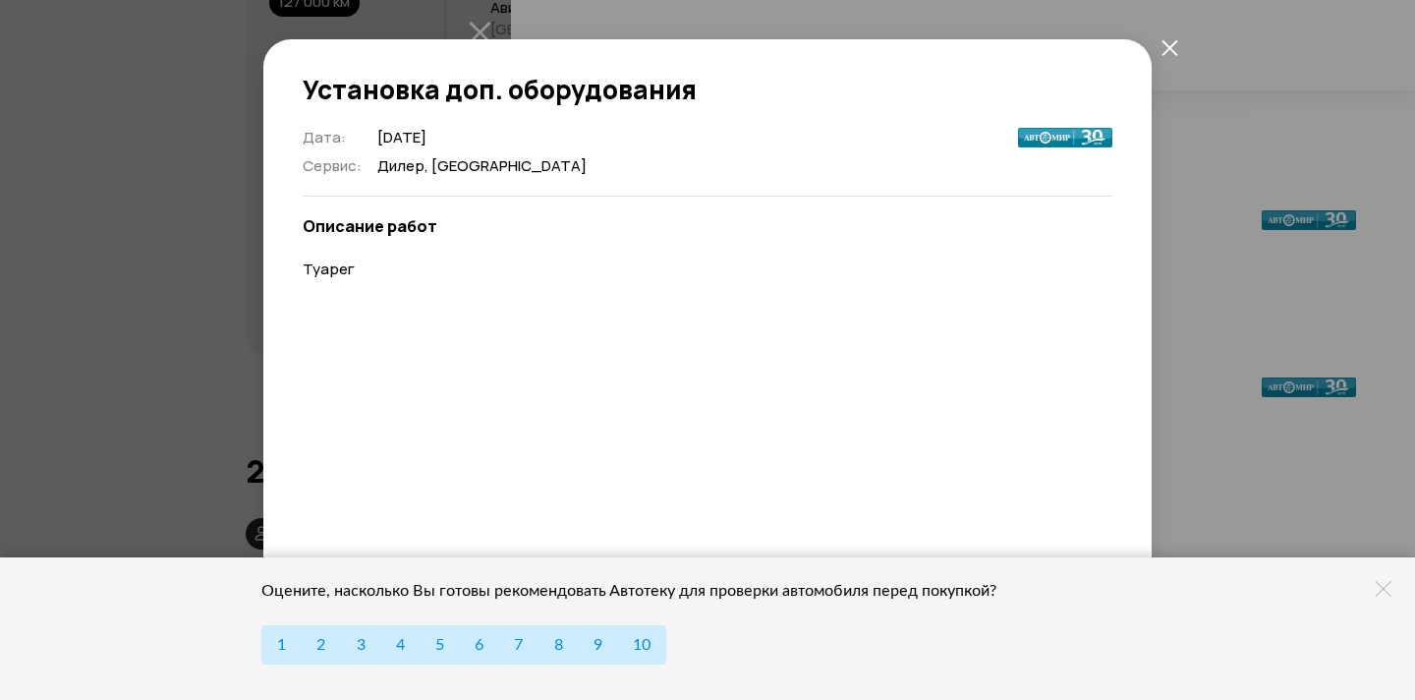
click at [1150, 167] on div "Дата : 2 сентября 2015 Сервис : Дилер, Новосибирская обл Описание работ Туарег" at bounding box center [707, 472] width 888 height 688
click at [1180, 39] on button "закрыть" at bounding box center [1169, 46] width 35 height 35
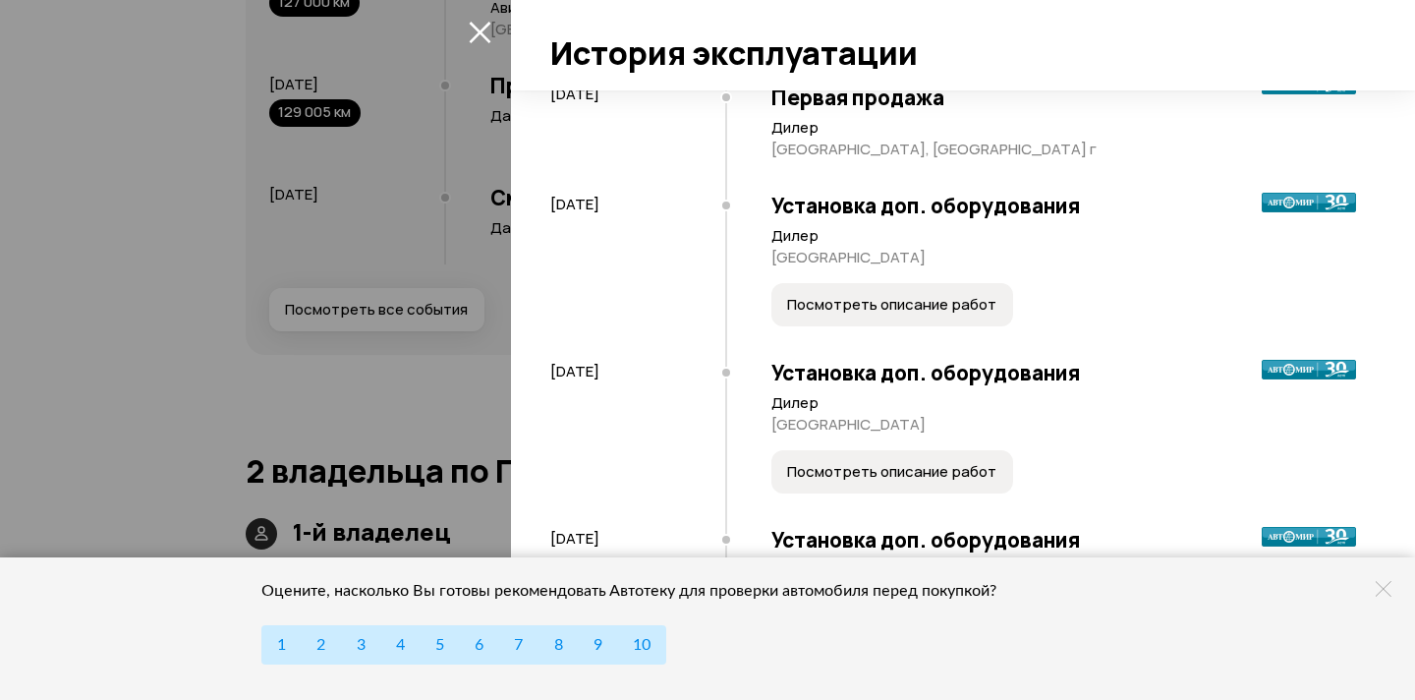
scroll to position [84, 0]
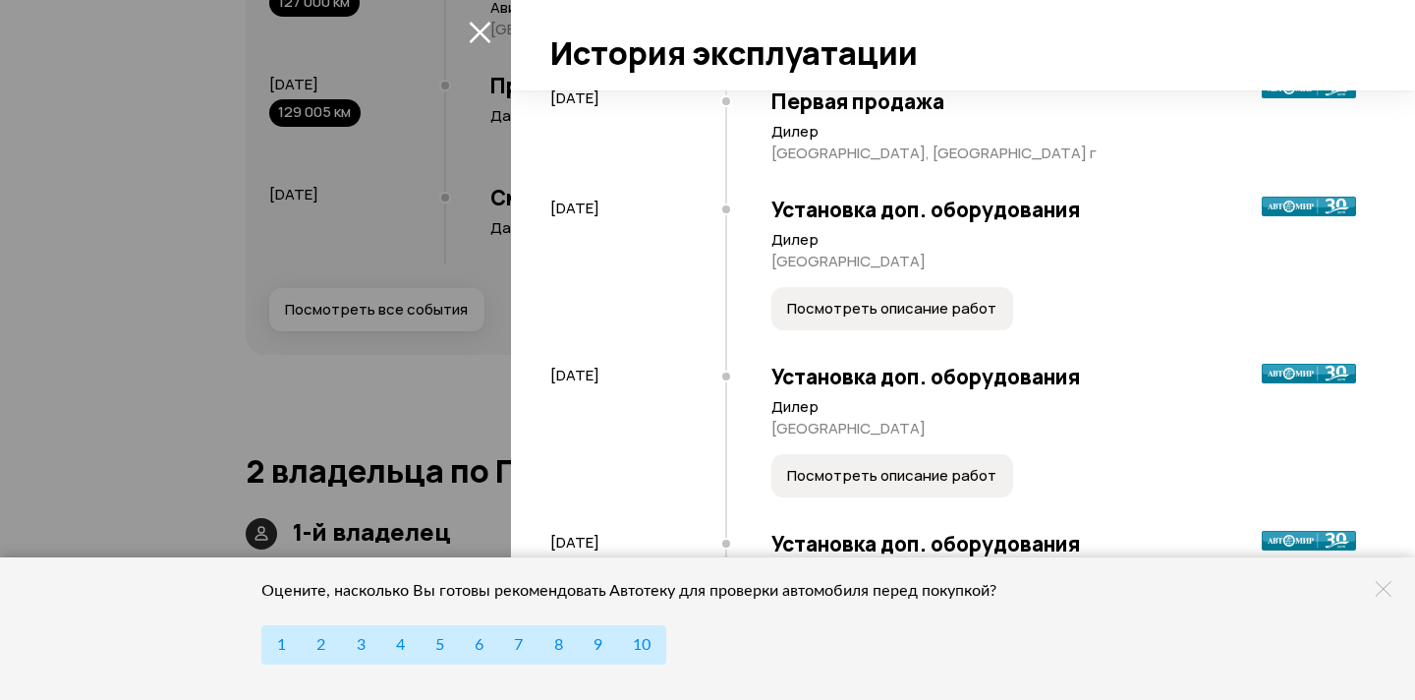
click at [954, 321] on button "Посмотреть описание работ" at bounding box center [892, 308] width 242 height 43
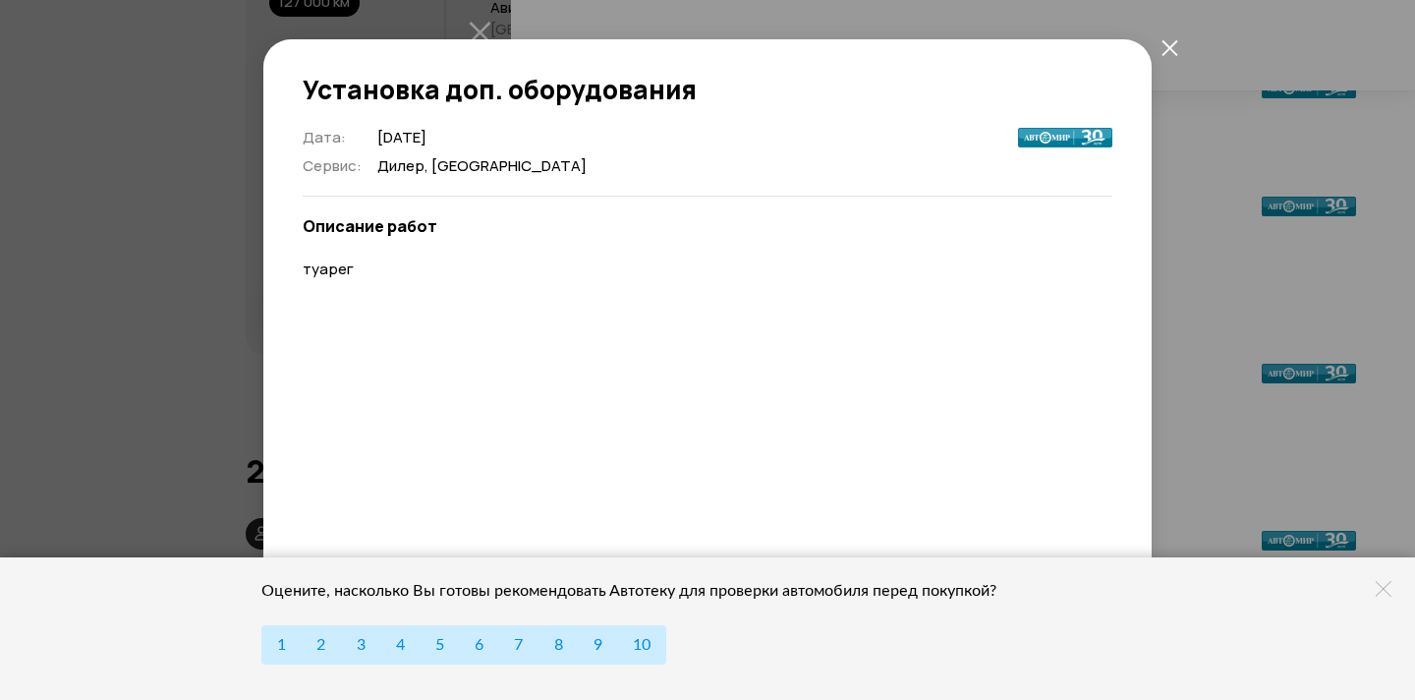
click at [1164, 41] on icon "закрыть" at bounding box center [1169, 47] width 17 height 17
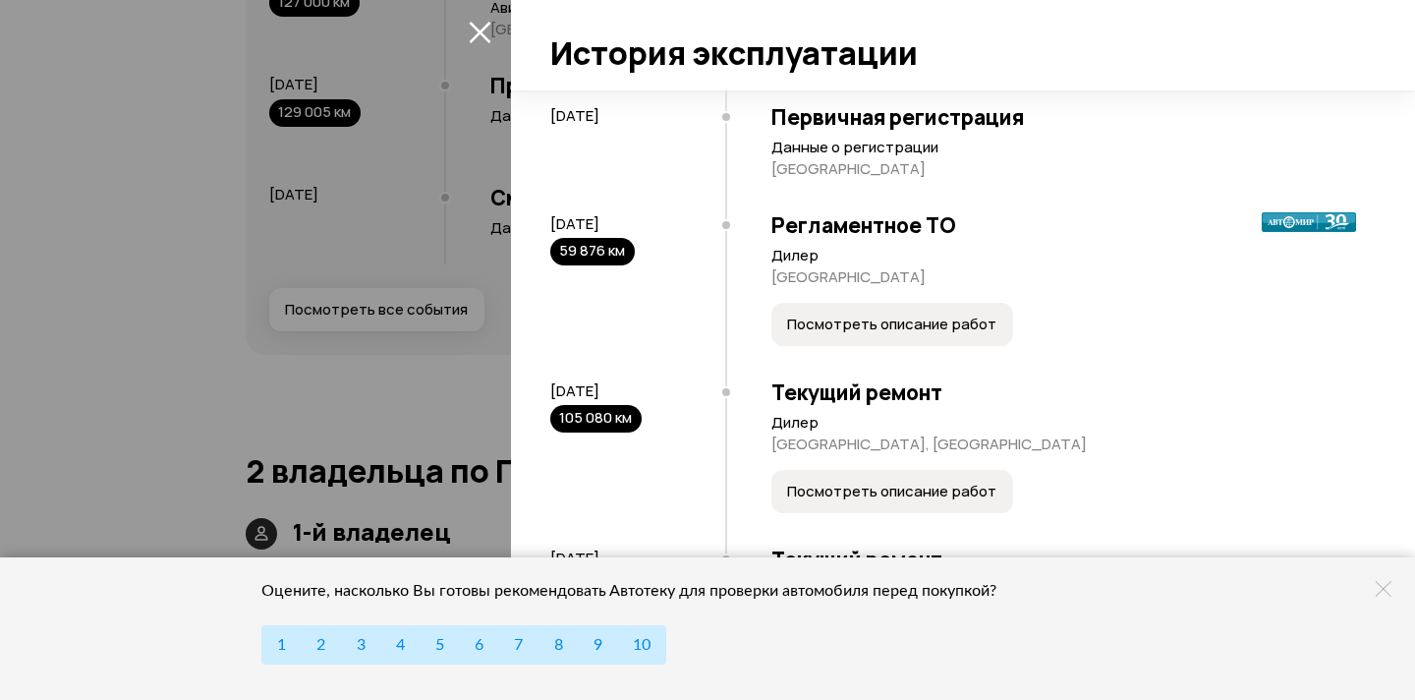
scroll to position [1008, 0]
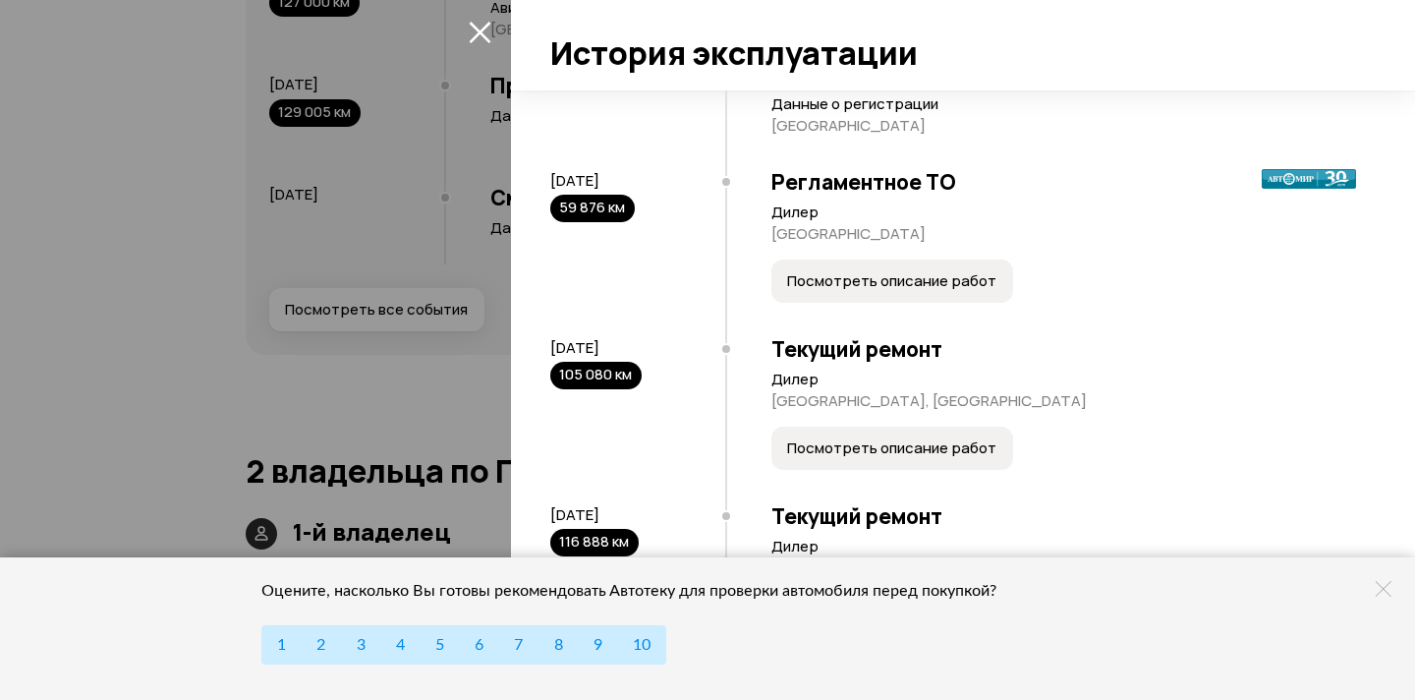
click at [922, 303] on button "Посмотреть описание работ" at bounding box center [892, 280] width 242 height 43
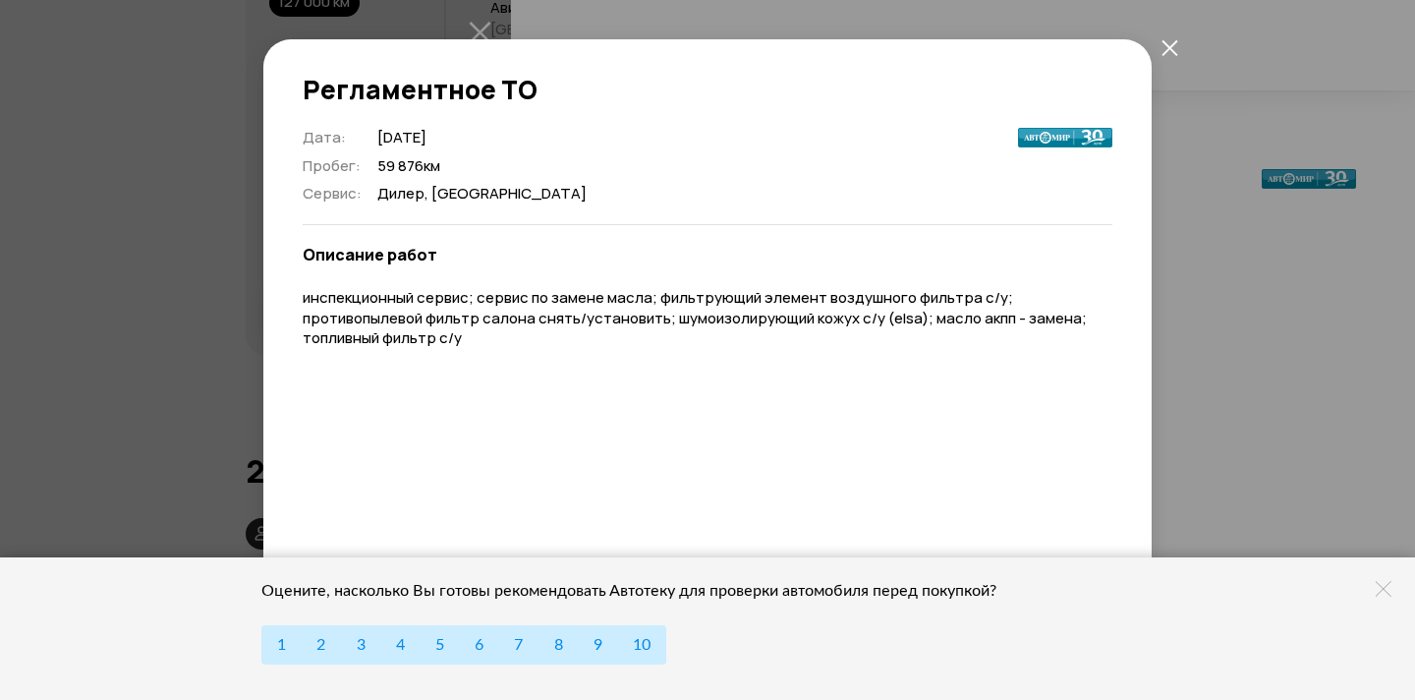
click at [1156, 283] on div "Регламентное ТО Дата : 17 февраля 2018 Пробег : 59 876 км Сервис : Дилер, новос…" at bounding box center [707, 350] width 1415 height 700
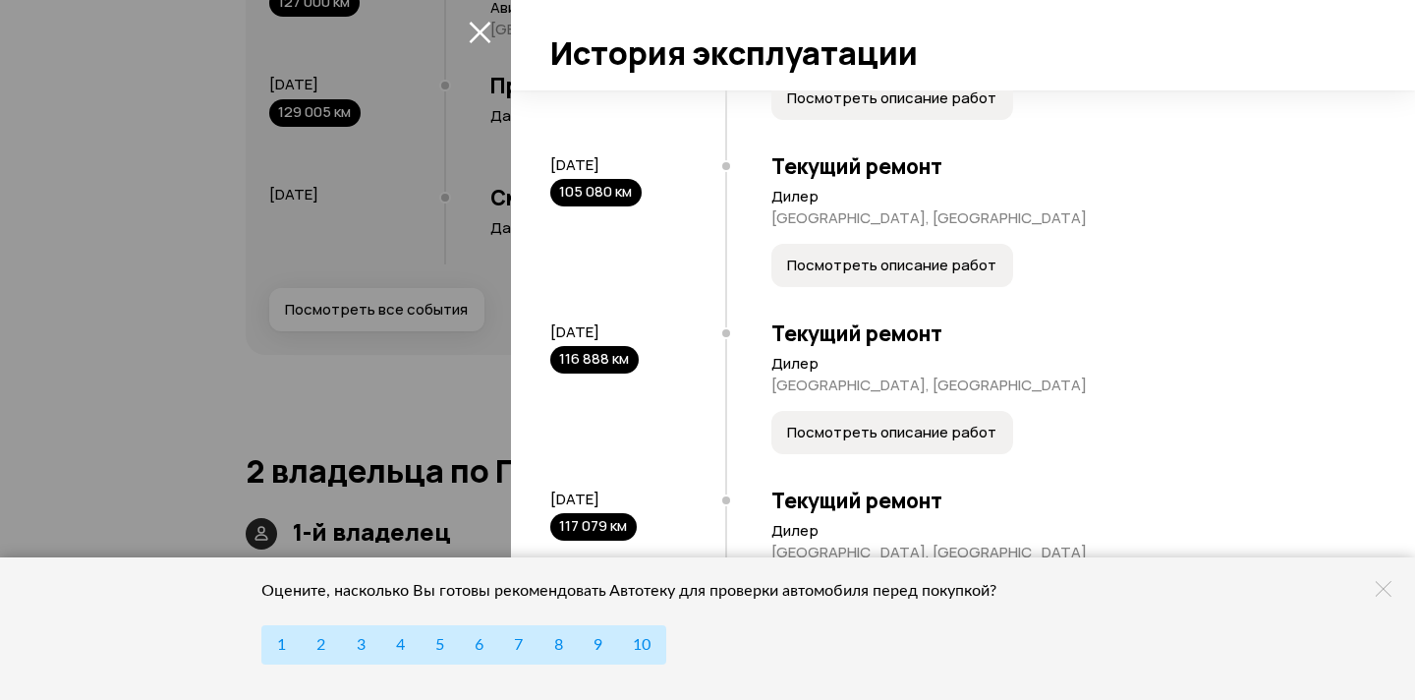
scroll to position [1193, 0]
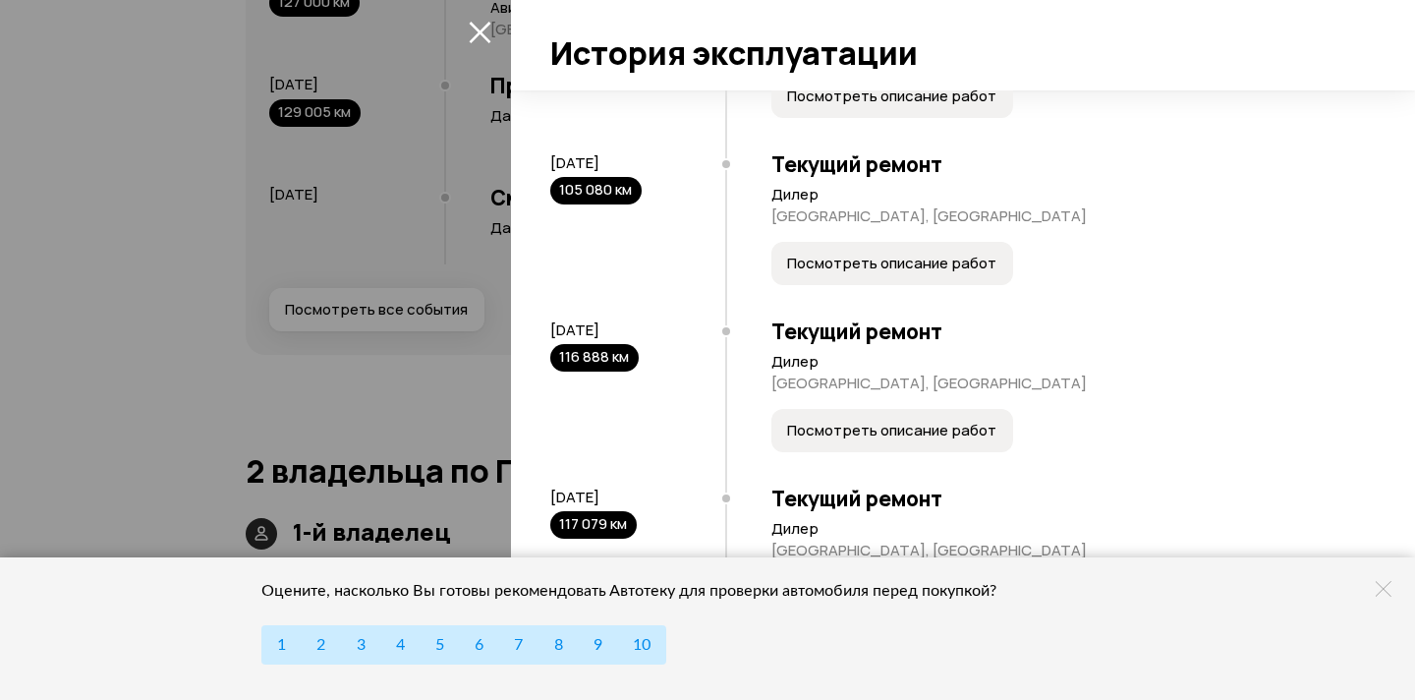
click at [912, 273] on span "Посмотреть описание работ" at bounding box center [891, 263] width 209 height 20
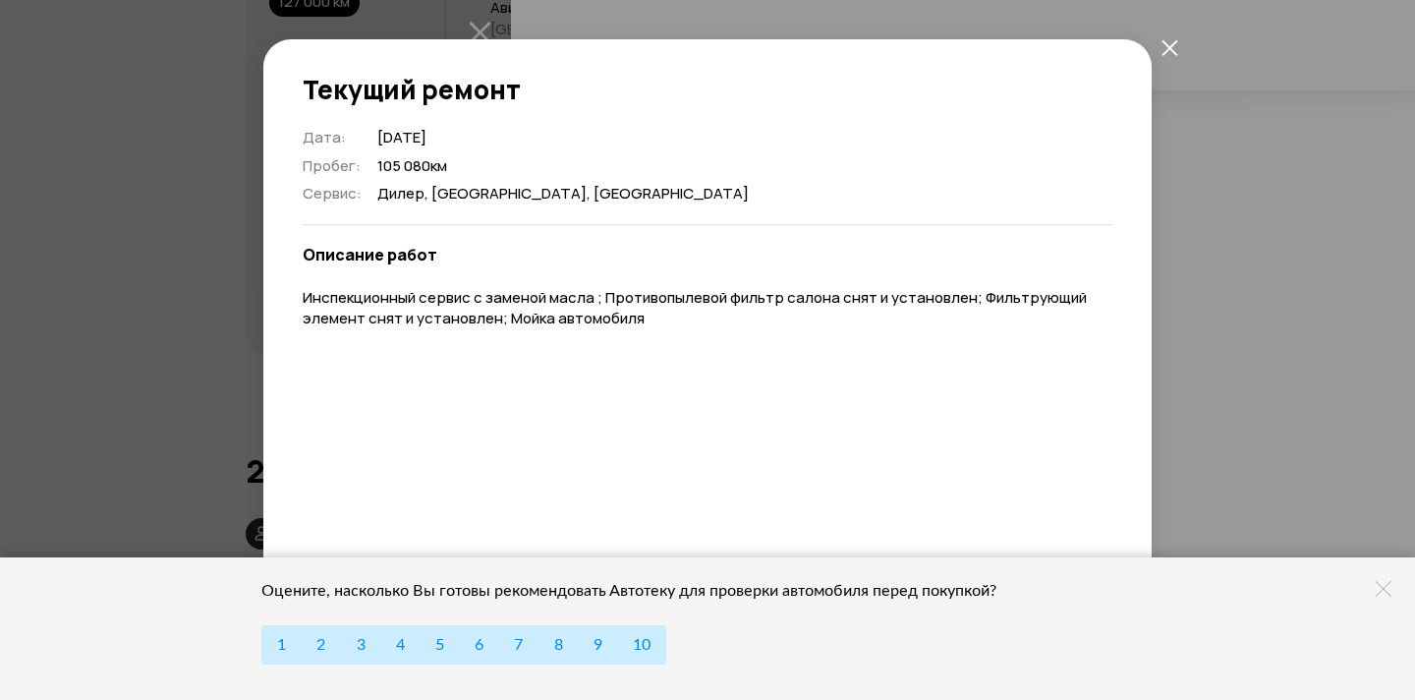
click at [1180, 304] on div "Текущий ремонт Дата : 15 февраля 2022 Пробег : 105 080 км Сервис : Дилер, Кемер…" at bounding box center [707, 350] width 1415 height 700
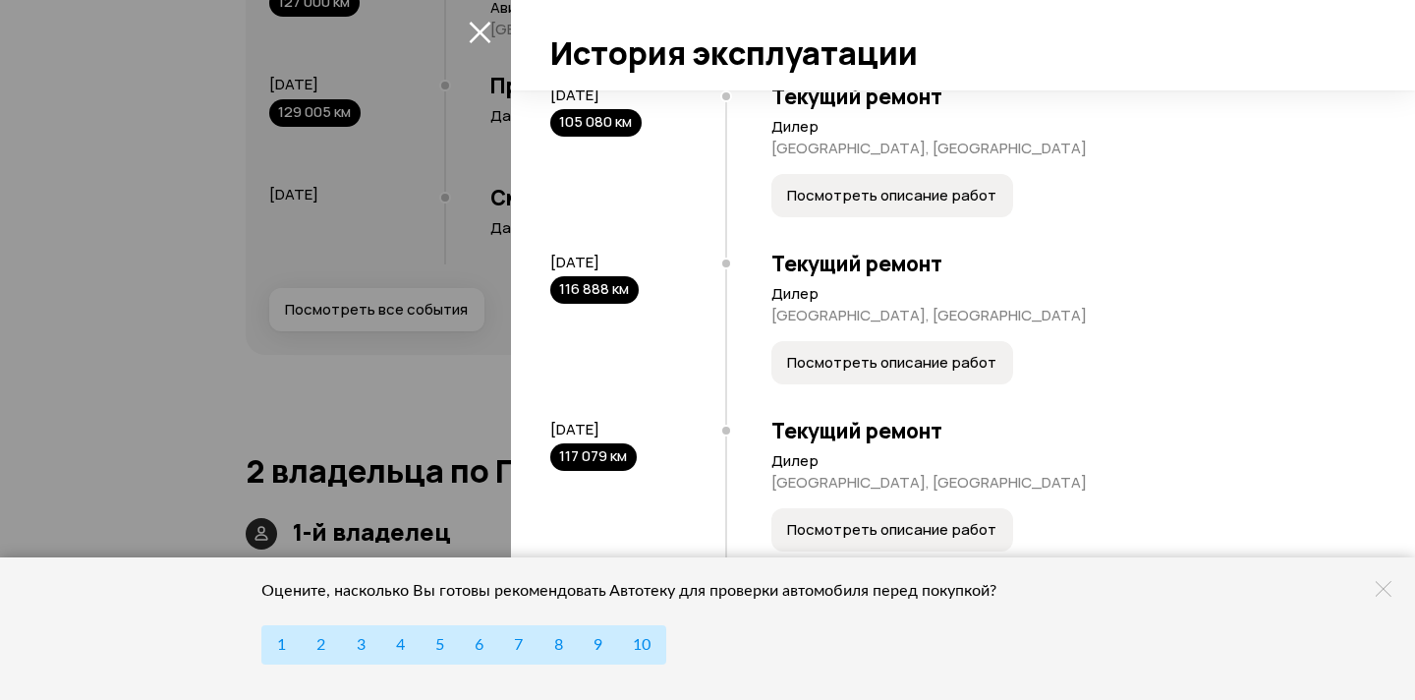
scroll to position [1280, 0]
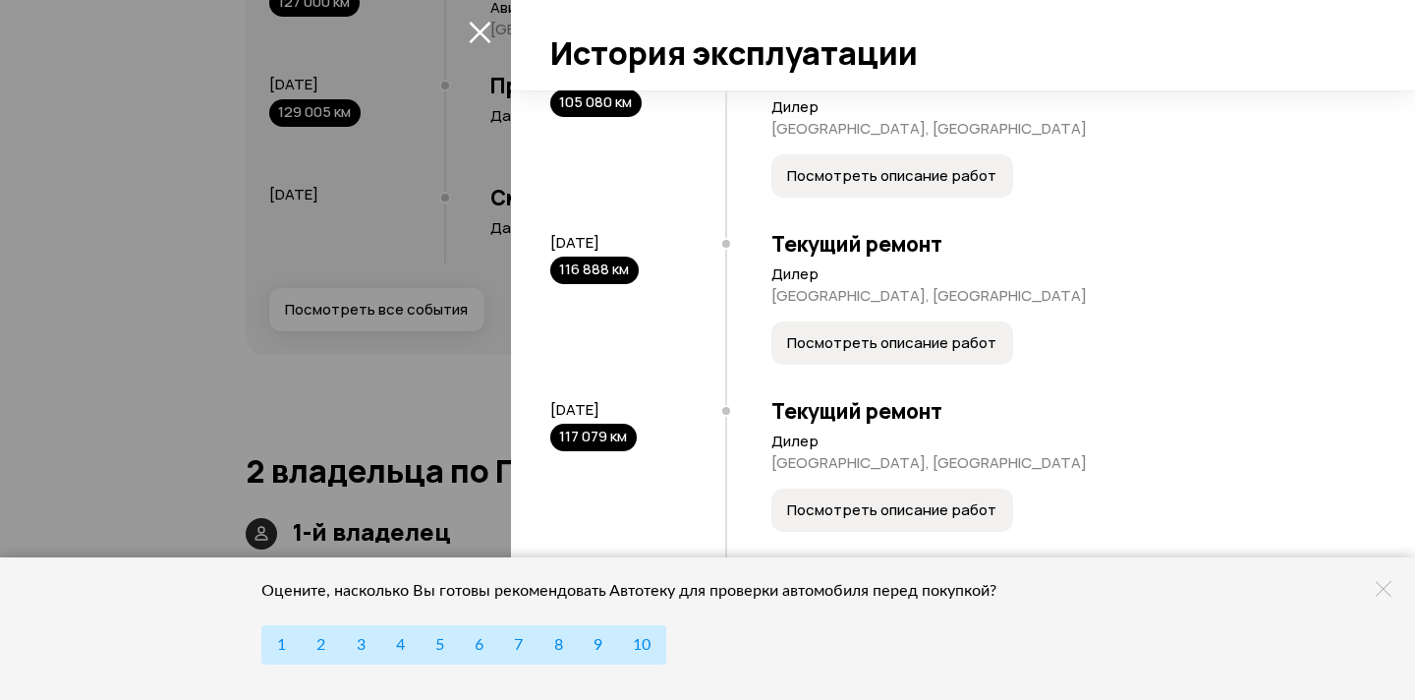
click at [928, 365] on button "Посмотреть описание работ" at bounding box center [892, 342] width 242 height 43
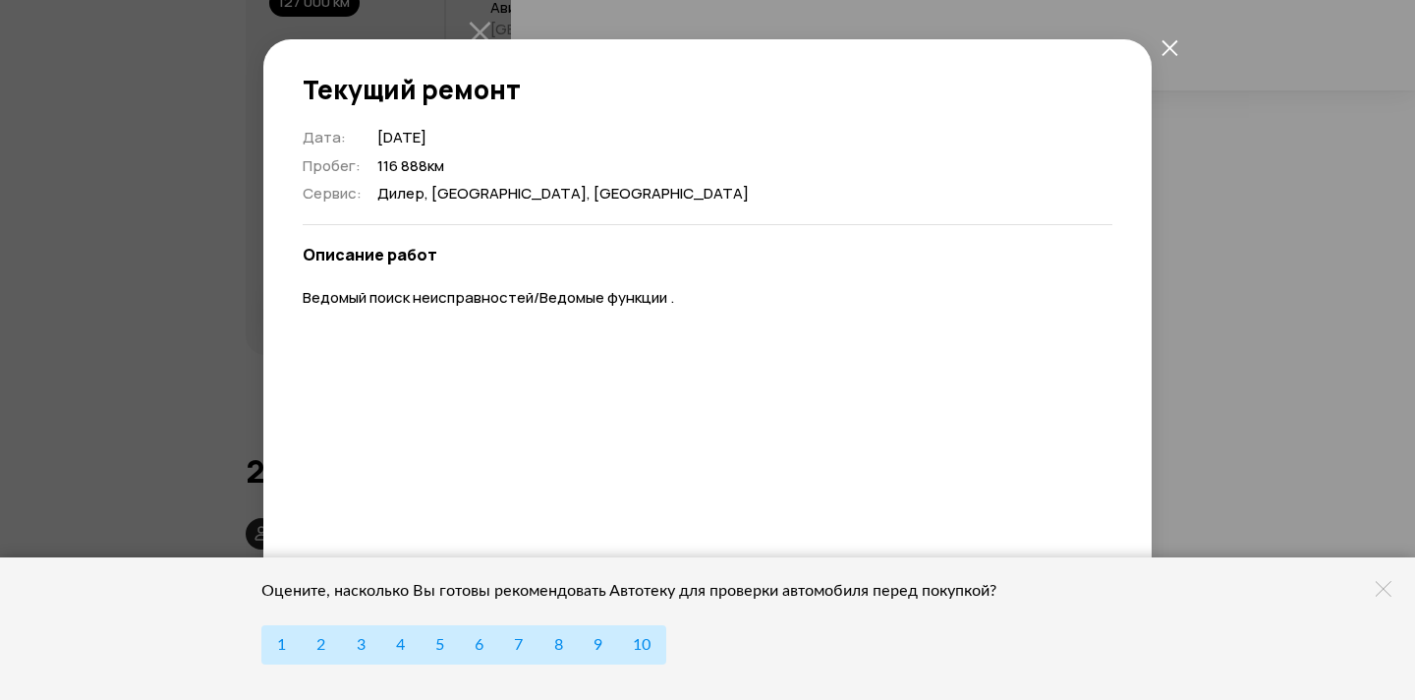
click at [1155, 267] on div "Текущий ремонт Дата : 2 марта 2024 Пробег : 116 888 км Сервис : Дилер, Кемеровс…" at bounding box center [707, 350] width 1415 height 700
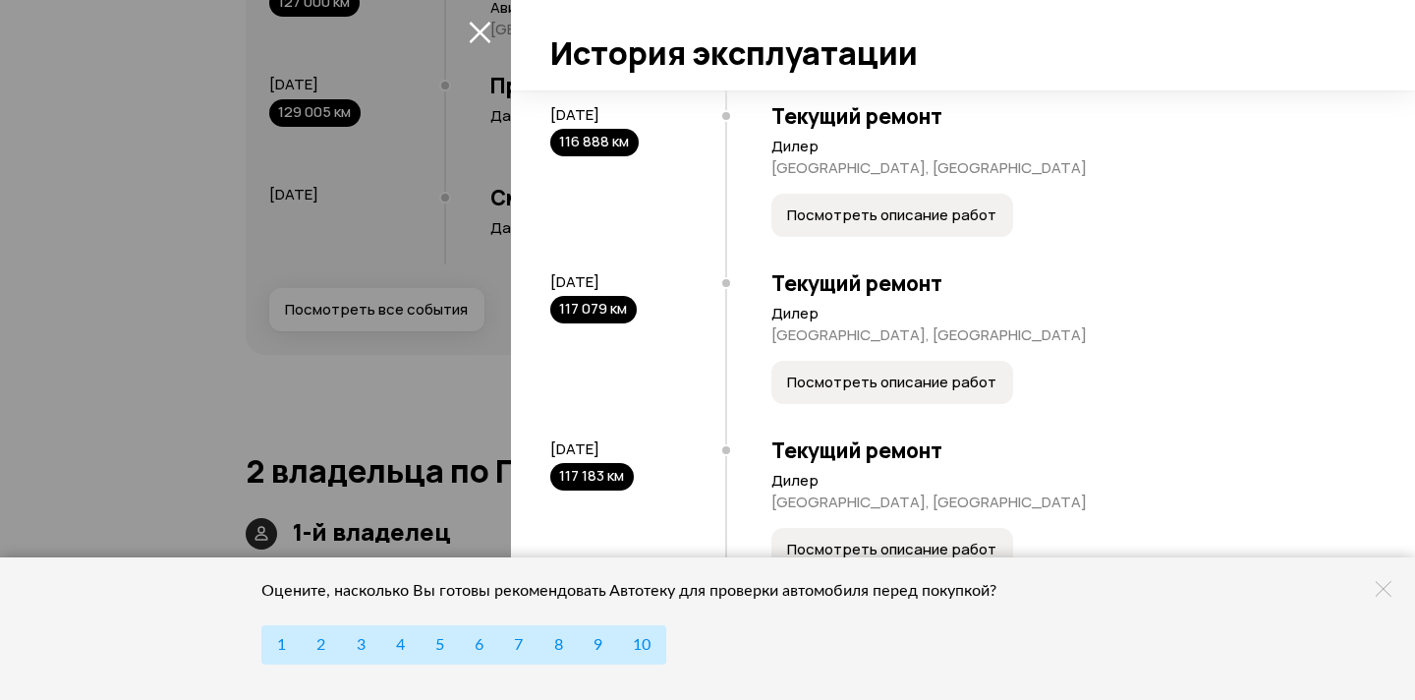
scroll to position [1495, 0]
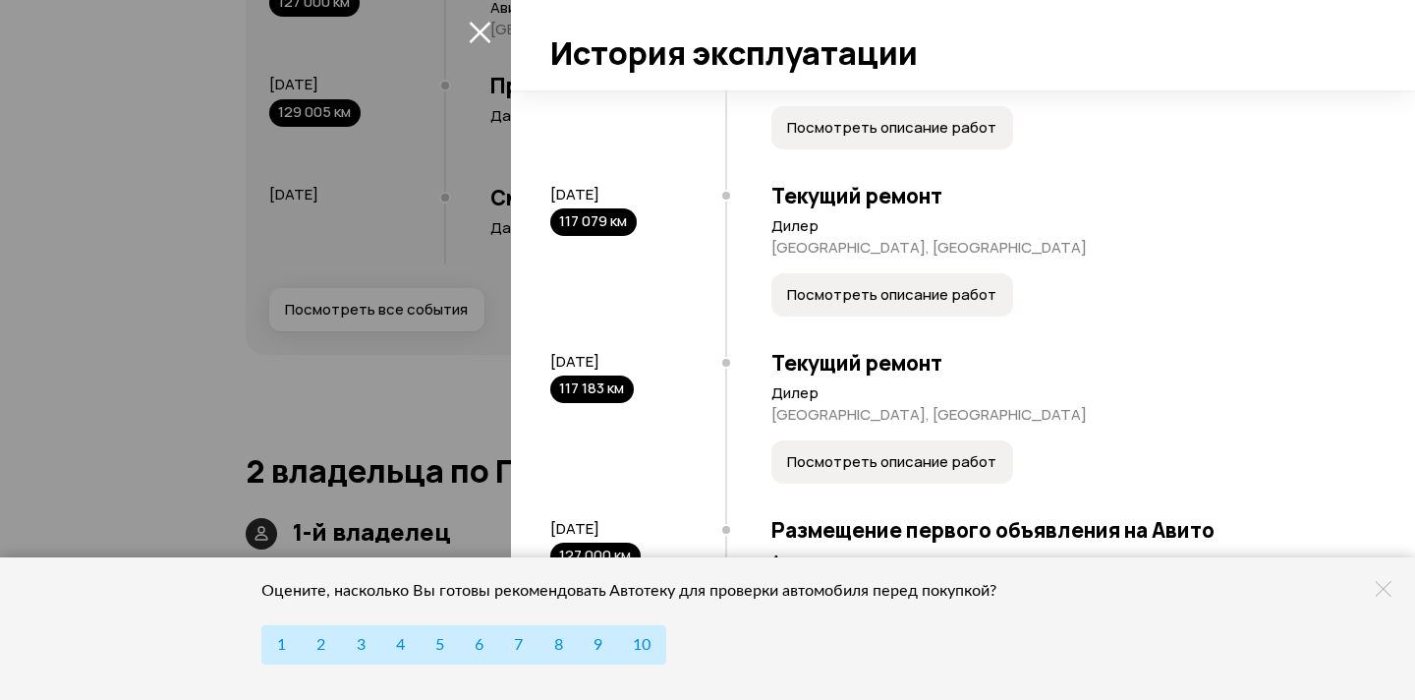
click at [970, 305] on span "Посмотреть описание работ" at bounding box center [891, 295] width 209 height 20
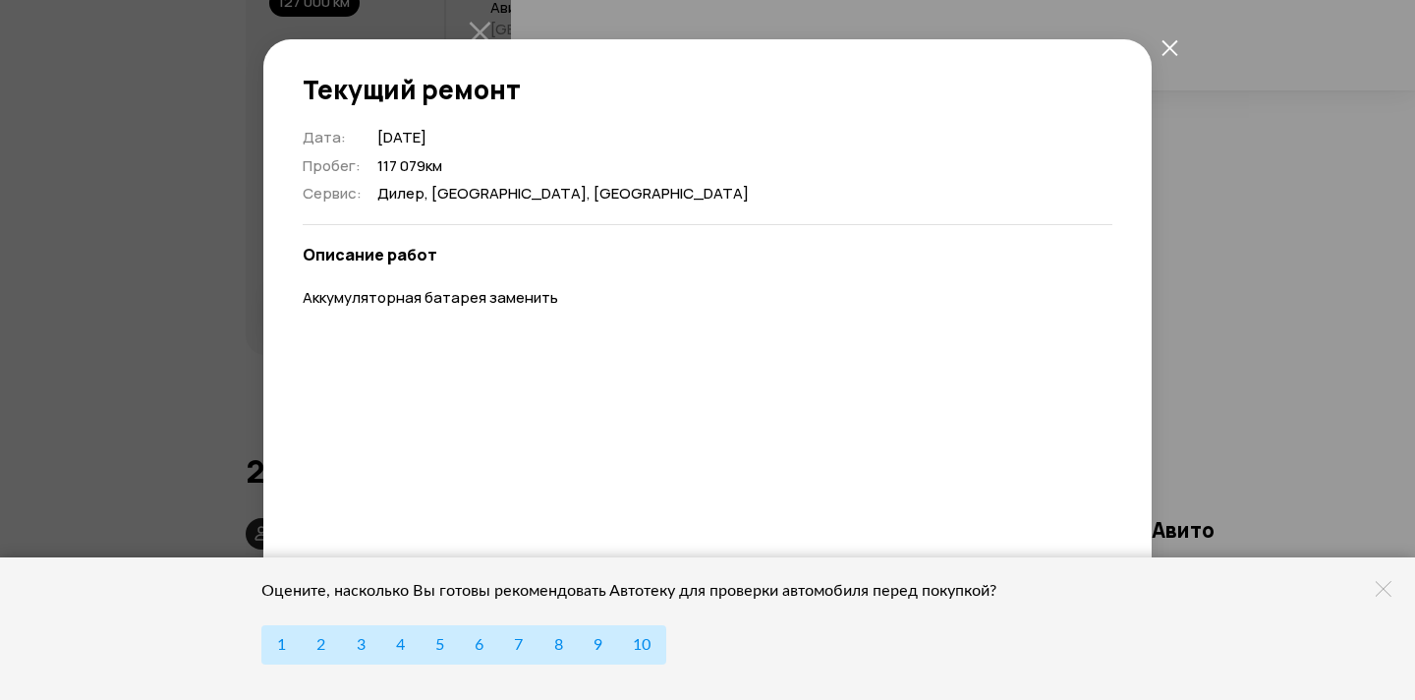
click at [1228, 286] on div "Текущий ремонт Дата : 25 марта 2024 Пробег : 117 079 км Сервис : Дилер, Кемеров…" at bounding box center [707, 350] width 1415 height 700
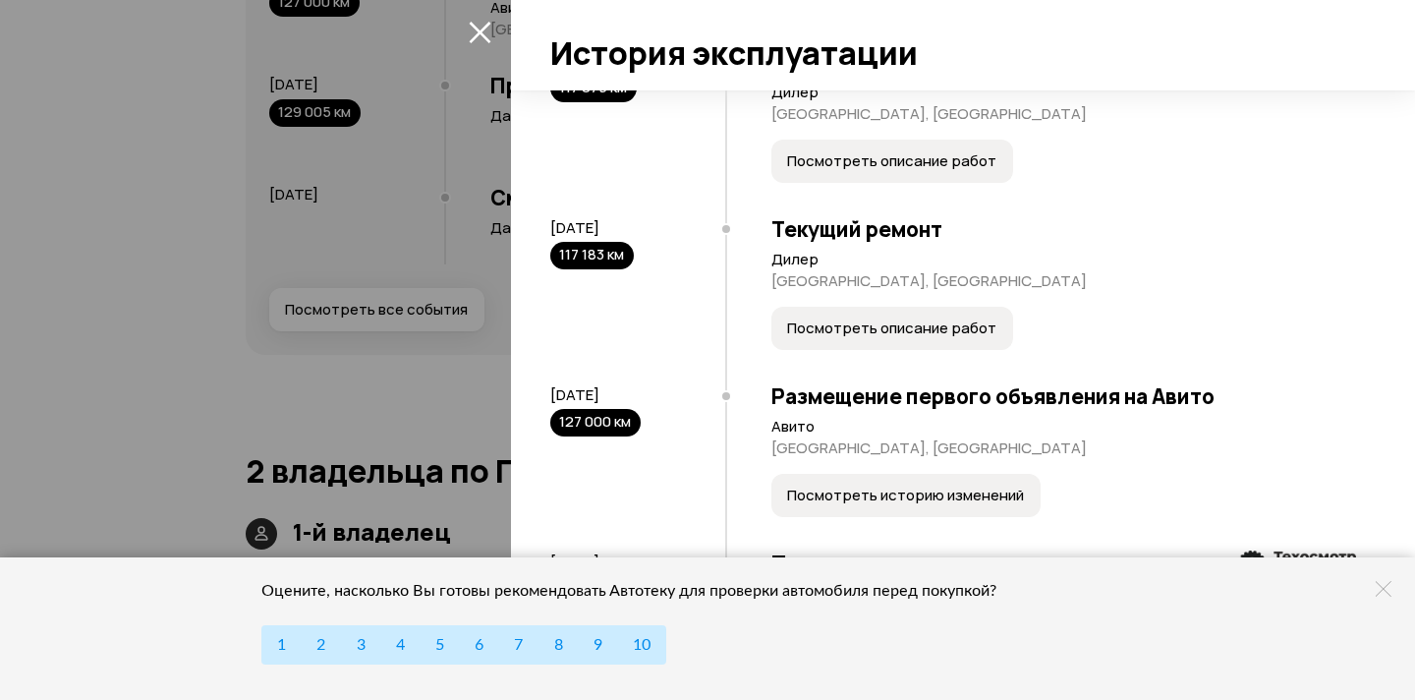
scroll to position [1660, 0]
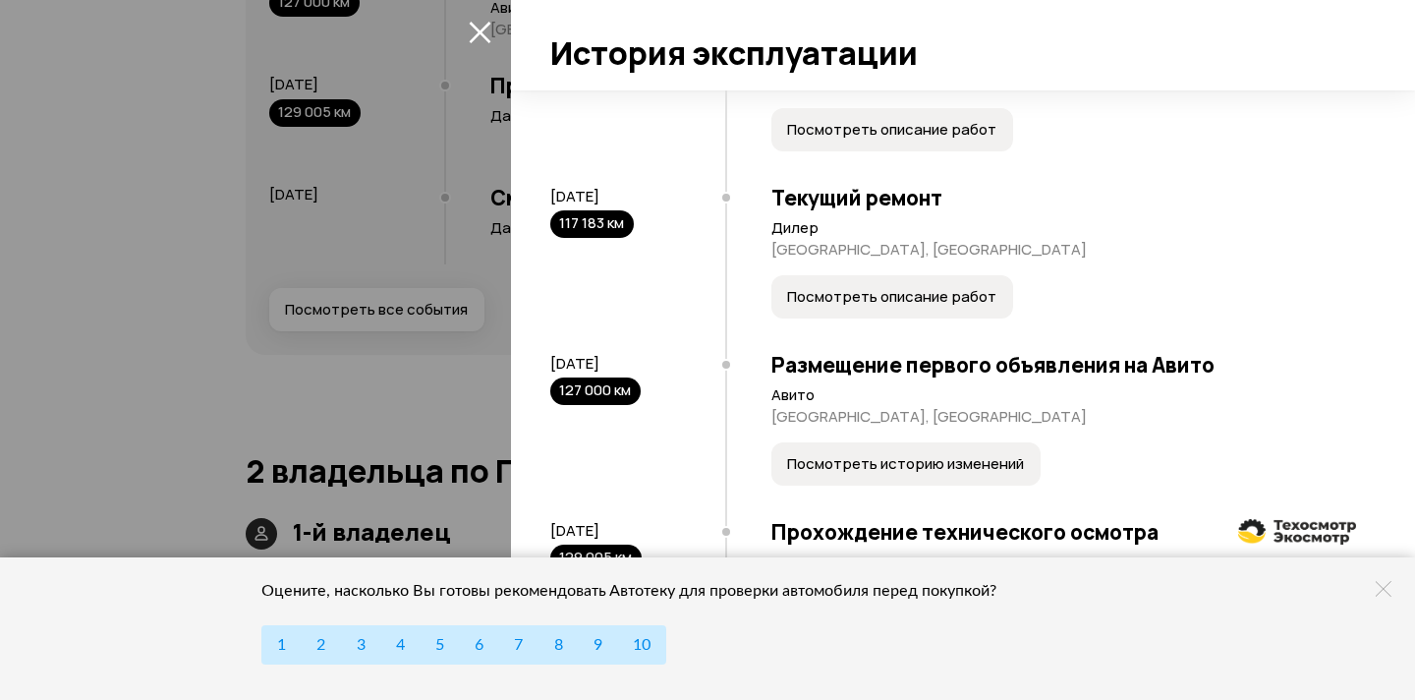
click at [962, 307] on span "Посмотреть описание работ" at bounding box center [891, 297] width 209 height 20
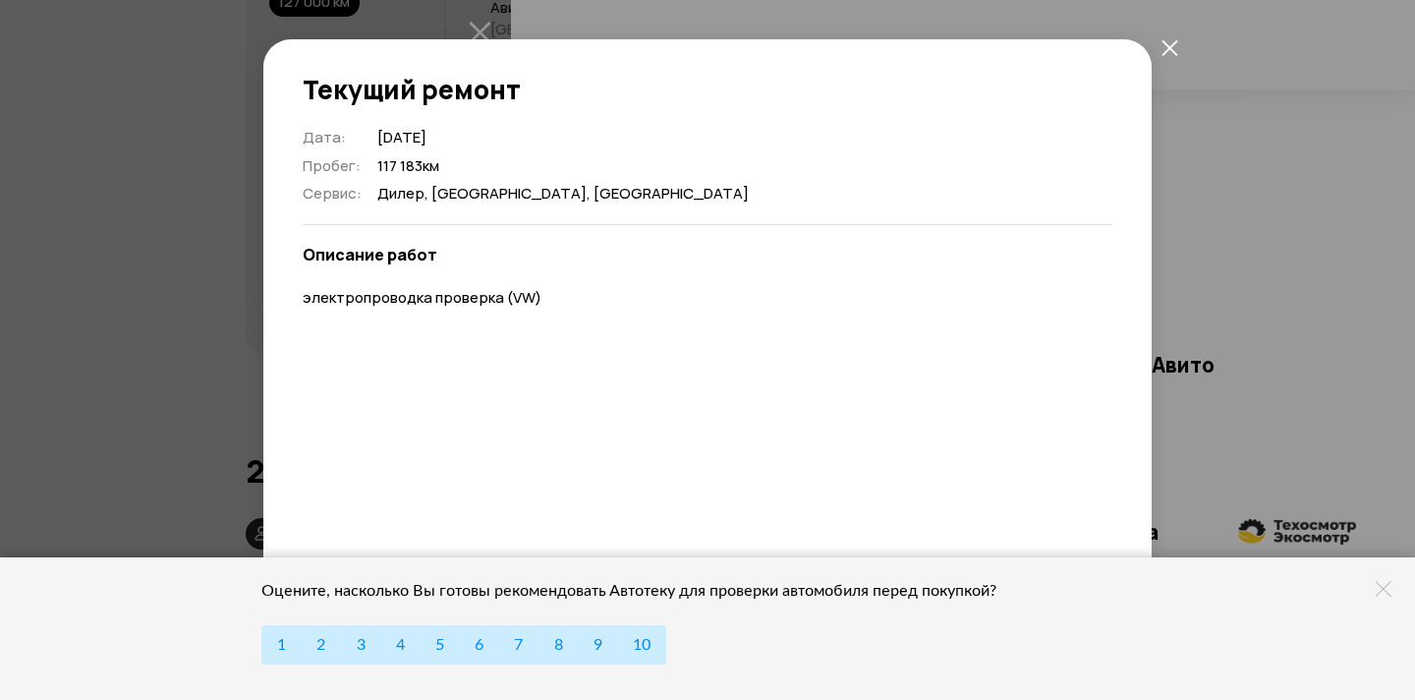
click at [1178, 224] on div "Текущий ремонт Дата : 1 апреля 2024 Пробег : 117 183 км Сервис : Дилер, Кемеров…" at bounding box center [707, 350] width 1415 height 700
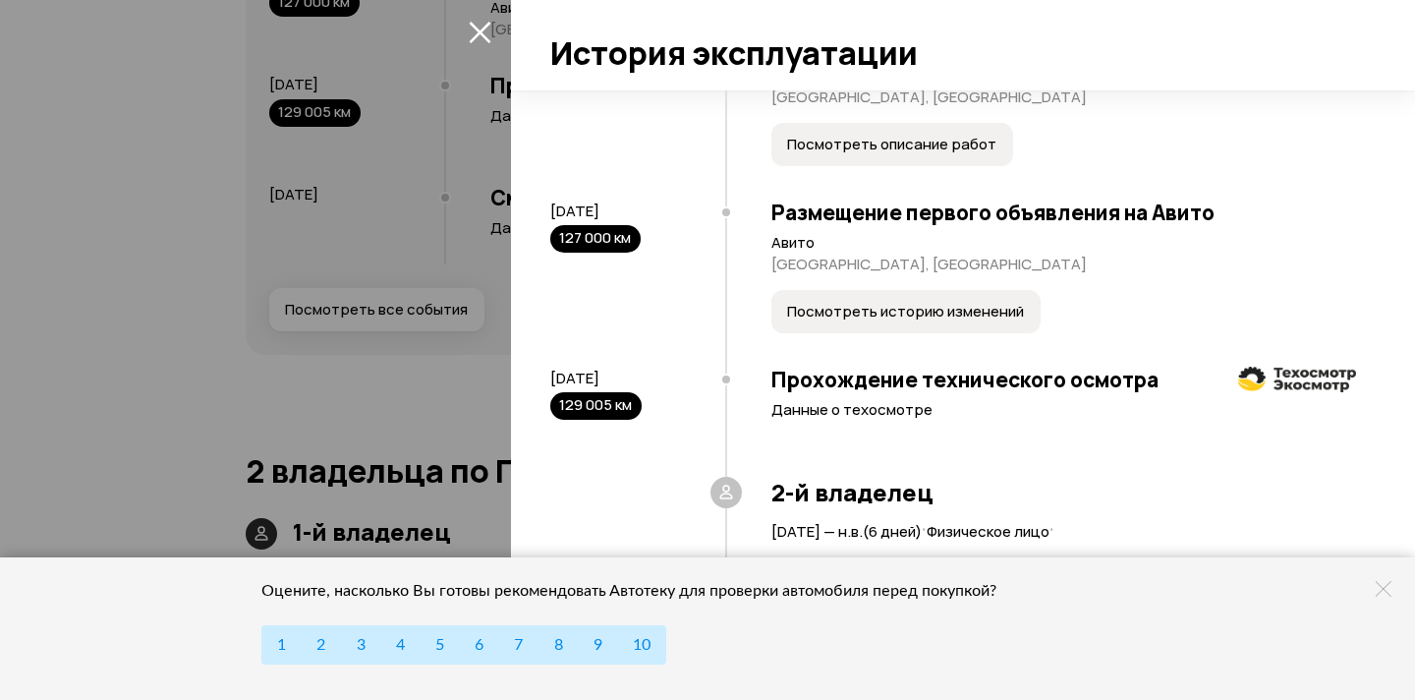
scroll to position [1831, 0]
click at [971, 301] on button "Посмотреть историю изменений" at bounding box center [905, 311] width 269 height 43
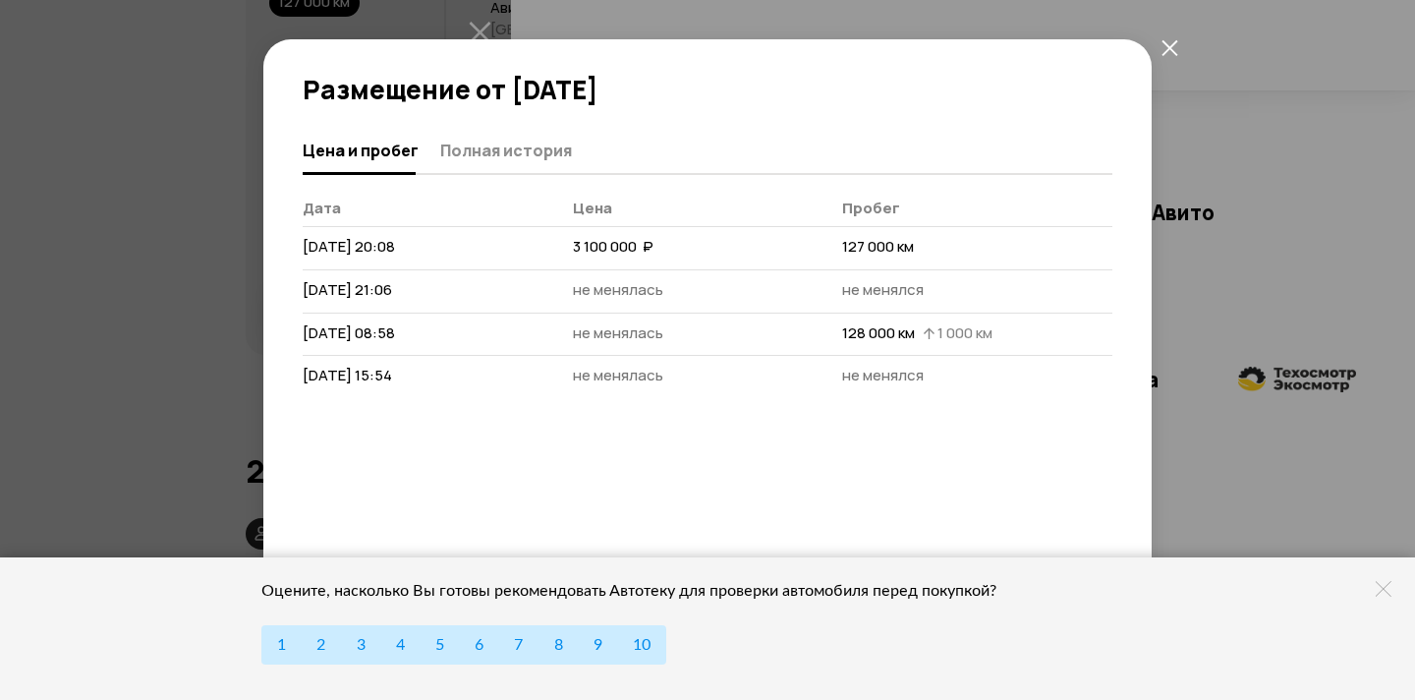
click at [1288, 190] on div "Размещение от 24 июля 2025 года Цена и пробег Полная история Дата Цена Пробег 2…" at bounding box center [707, 350] width 1415 height 700
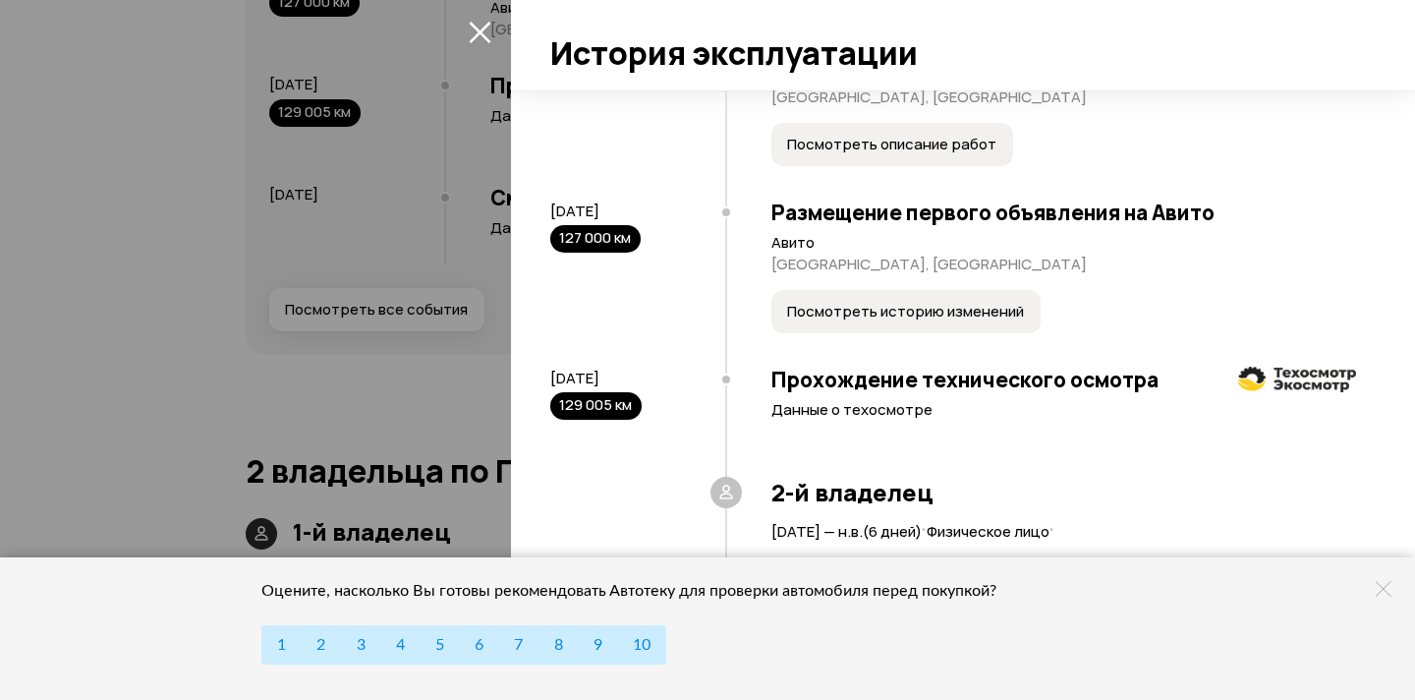
click at [1390, 592] on icon at bounding box center [1384, 589] width 16 height 16
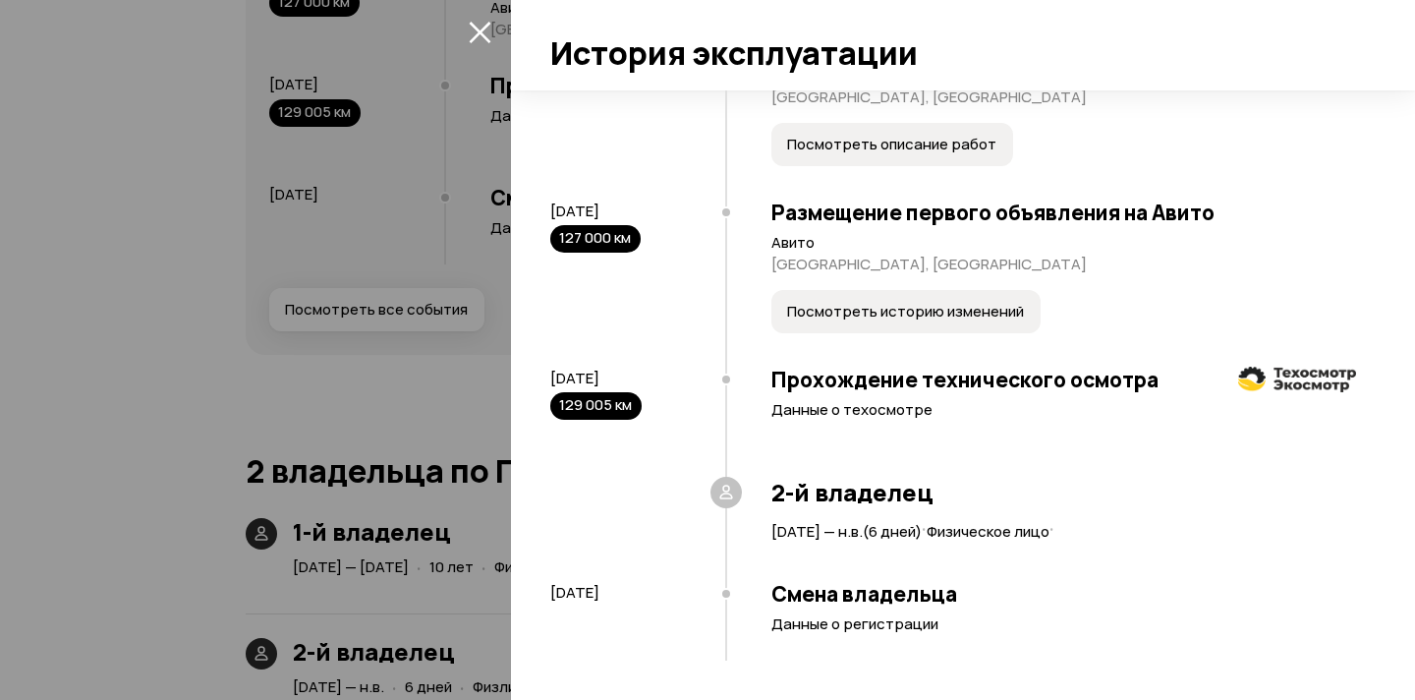
click at [353, 437] on div at bounding box center [707, 350] width 1415 height 700
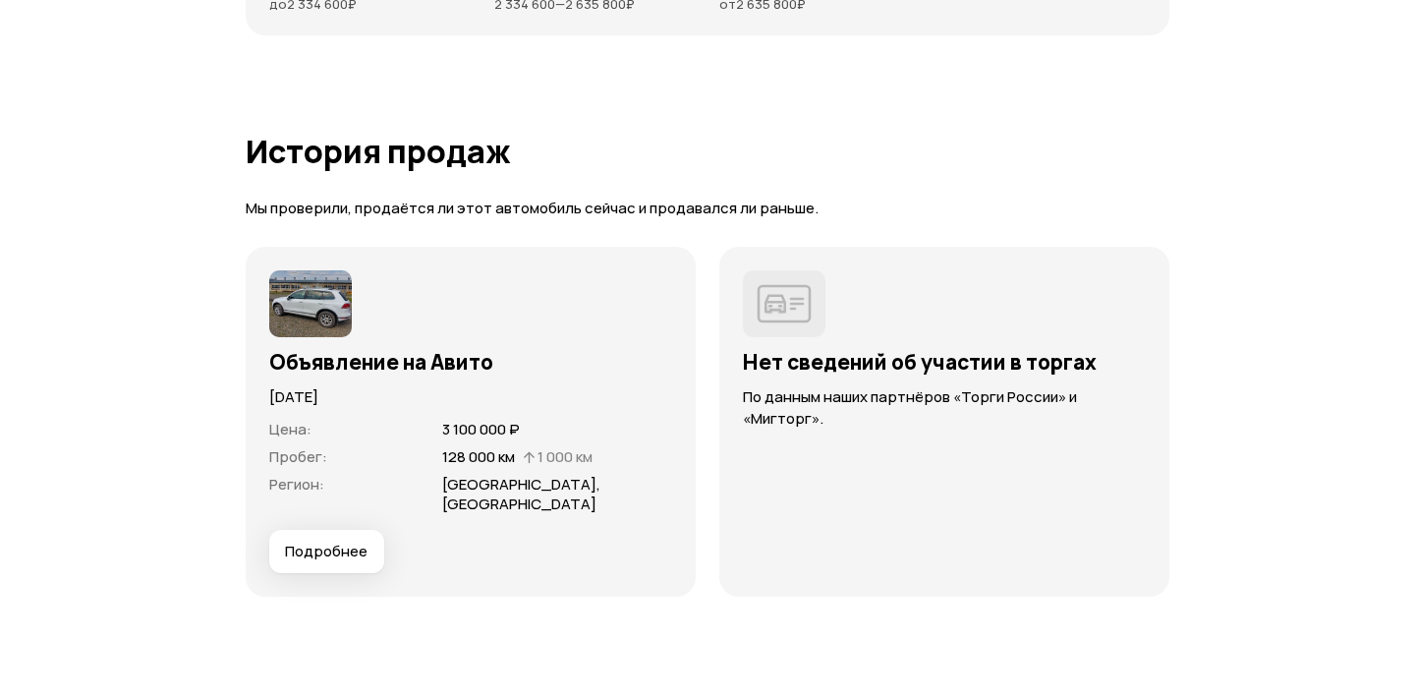
scroll to position [5265, 0]
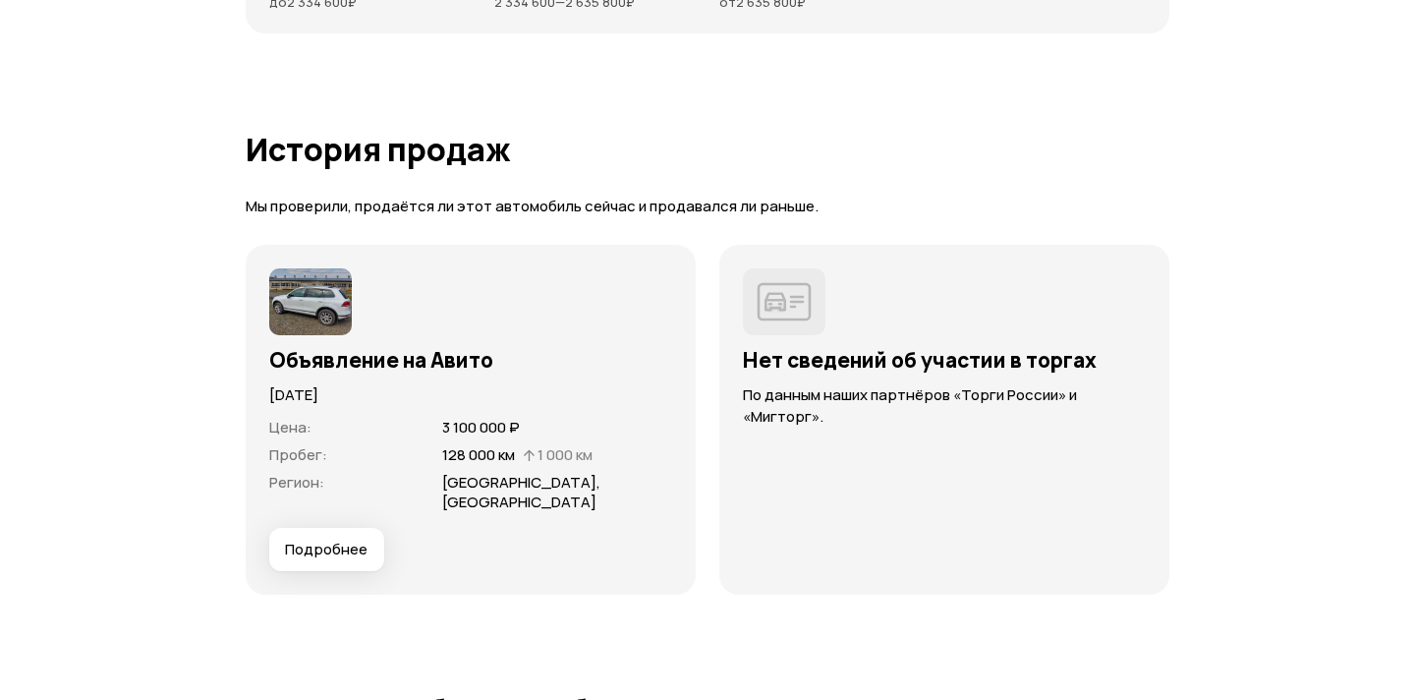
click at [340, 549] on span "Подробнее" at bounding box center [326, 549] width 83 height 20
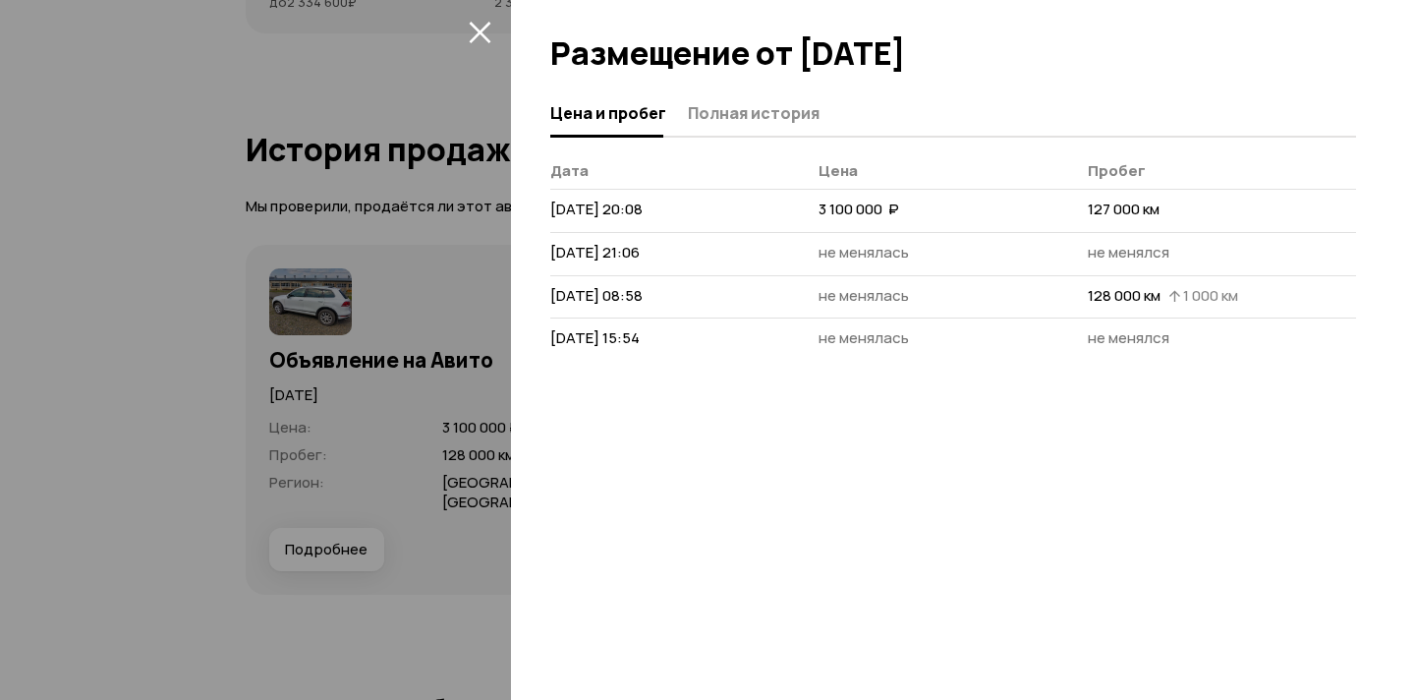
click at [304, 446] on div at bounding box center [707, 350] width 1415 height 700
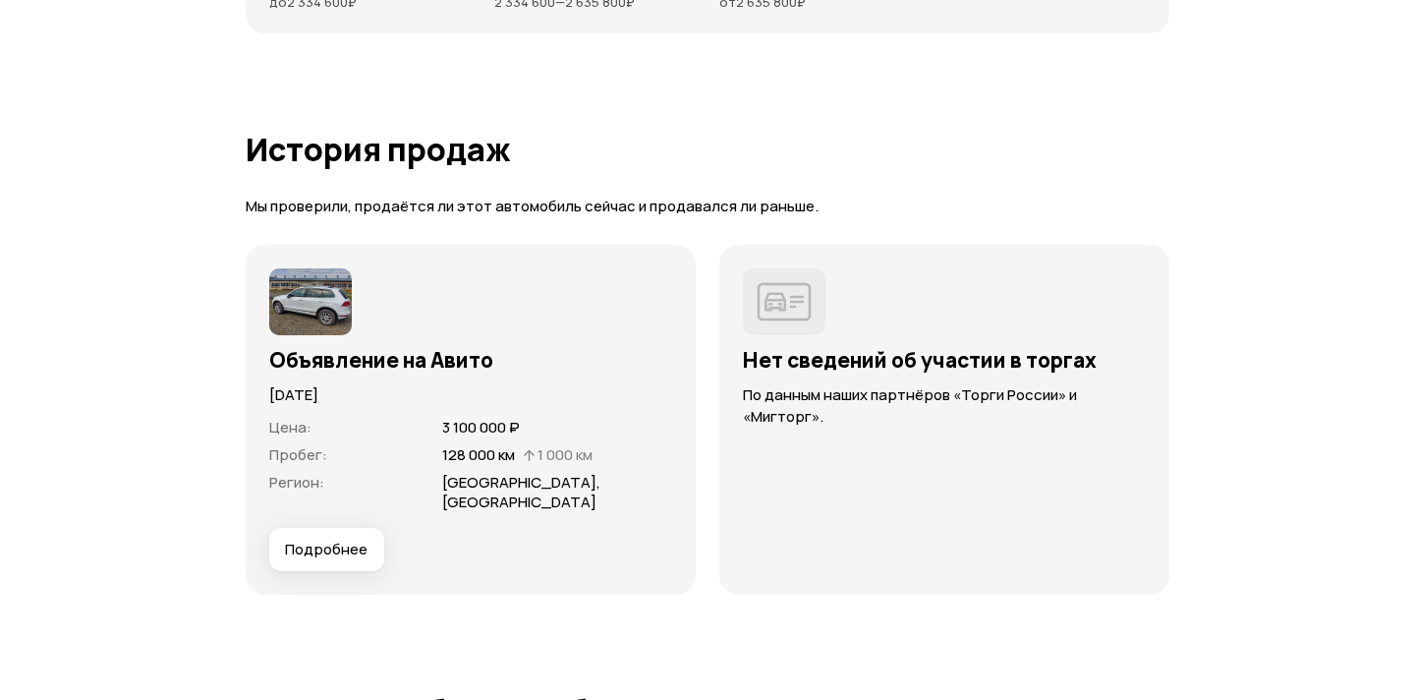
click at [304, 310] on img at bounding box center [310, 301] width 83 height 67
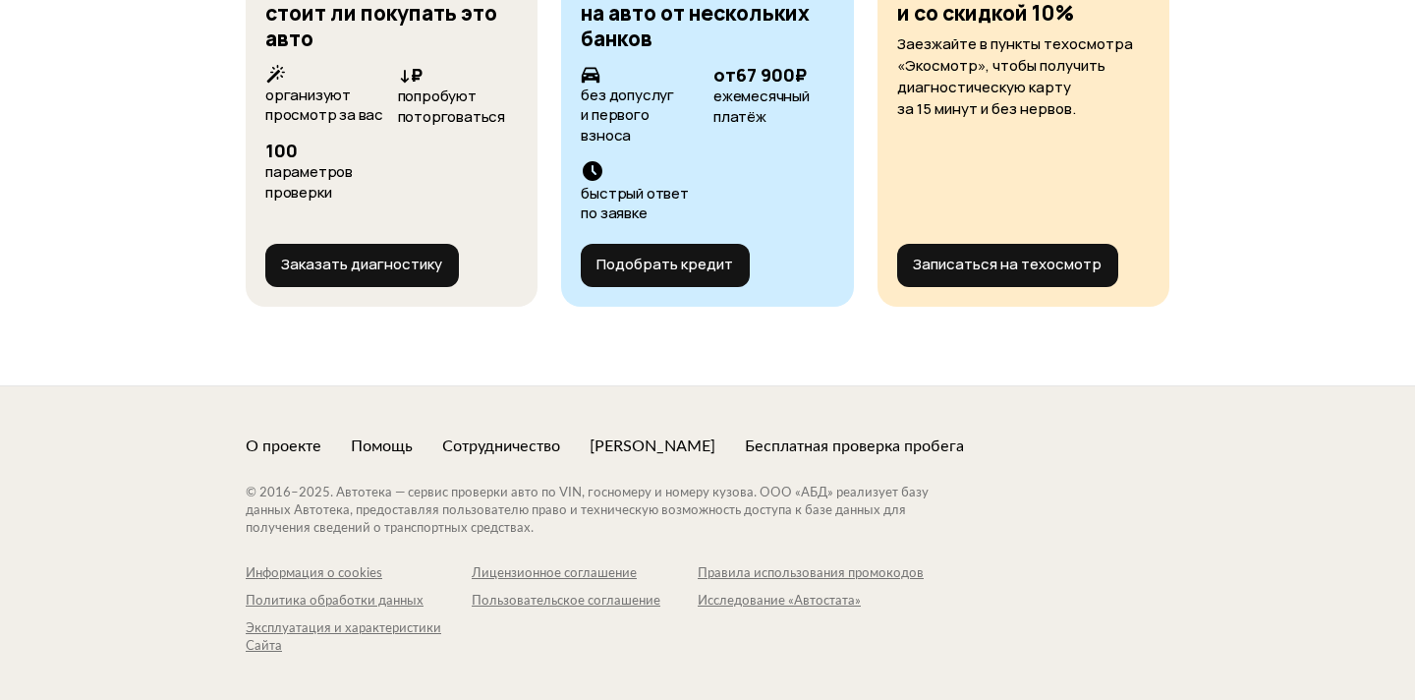
scroll to position [7353, 0]
